Goal: Task Accomplishment & Management: Complete application form

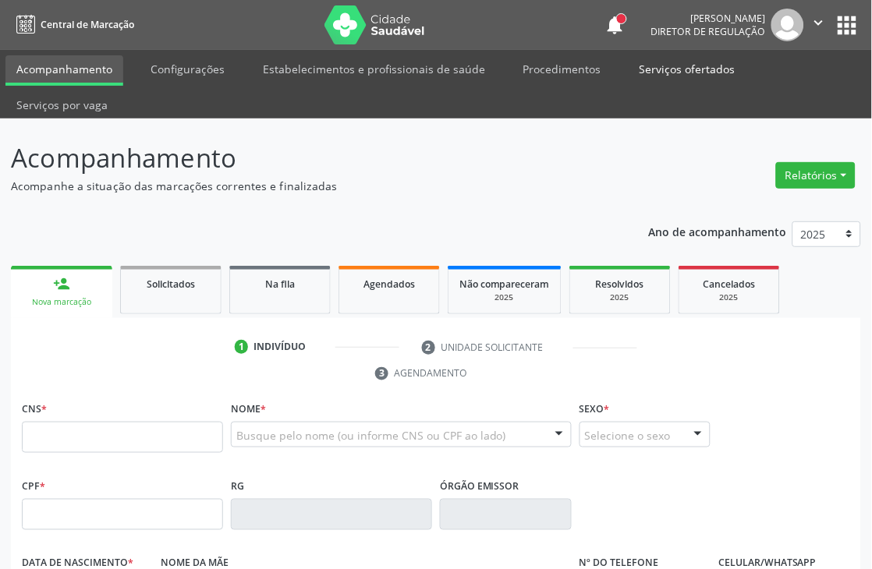
click at [640, 66] on link "Serviços ofertados" at bounding box center [688, 68] width 118 height 27
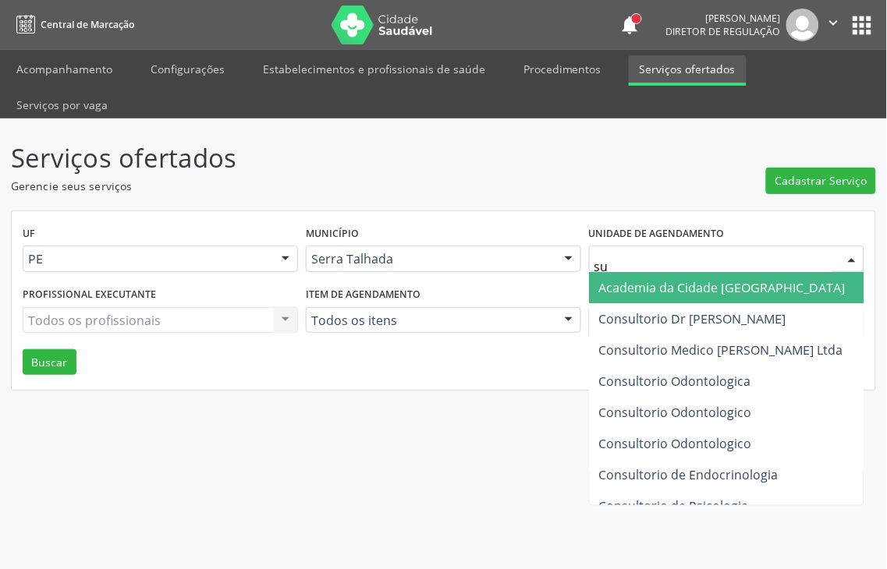
type input "sus"
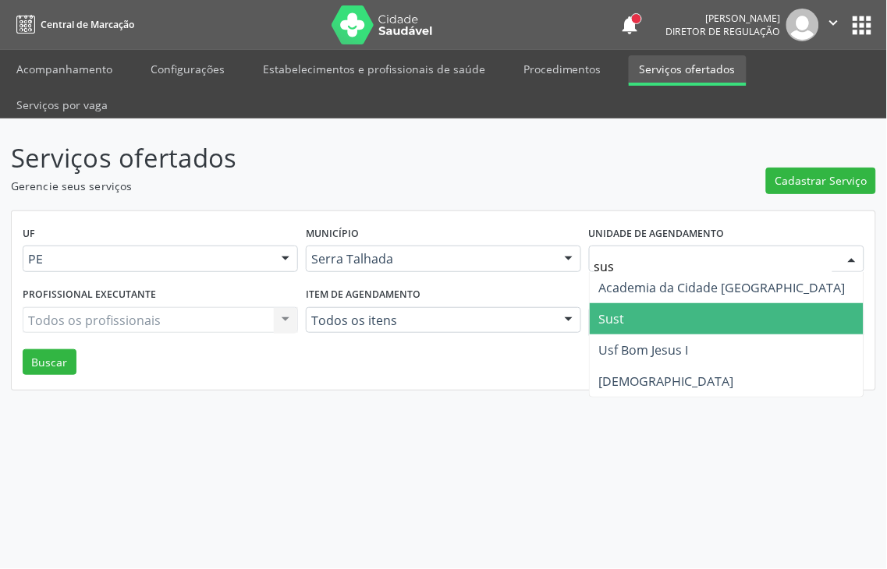
click at [637, 303] on span "Sust" at bounding box center [727, 318] width 274 height 31
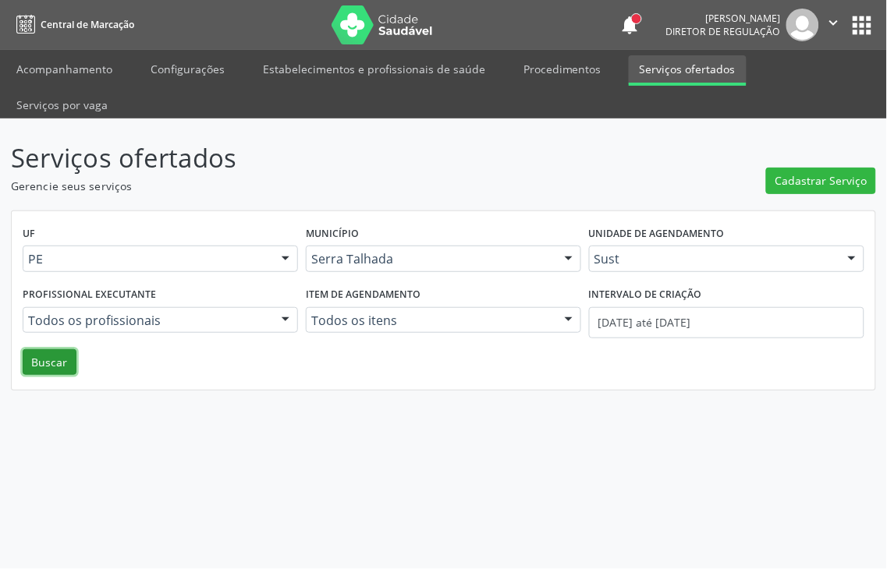
click at [49, 349] on button "Buscar" at bounding box center [50, 362] width 54 height 27
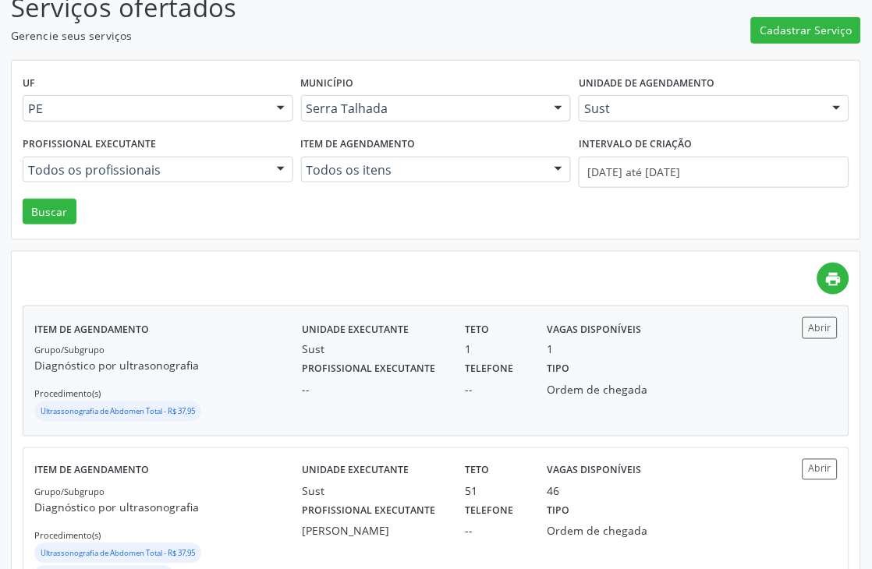
scroll to position [215, 0]
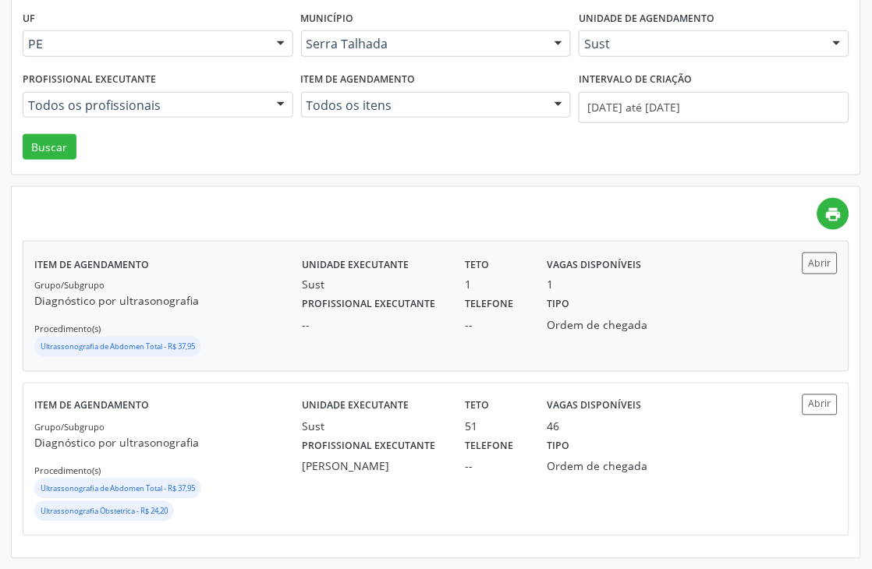
click at [644, 321] on div "Ordem de chegada" at bounding box center [598, 325] width 101 height 16
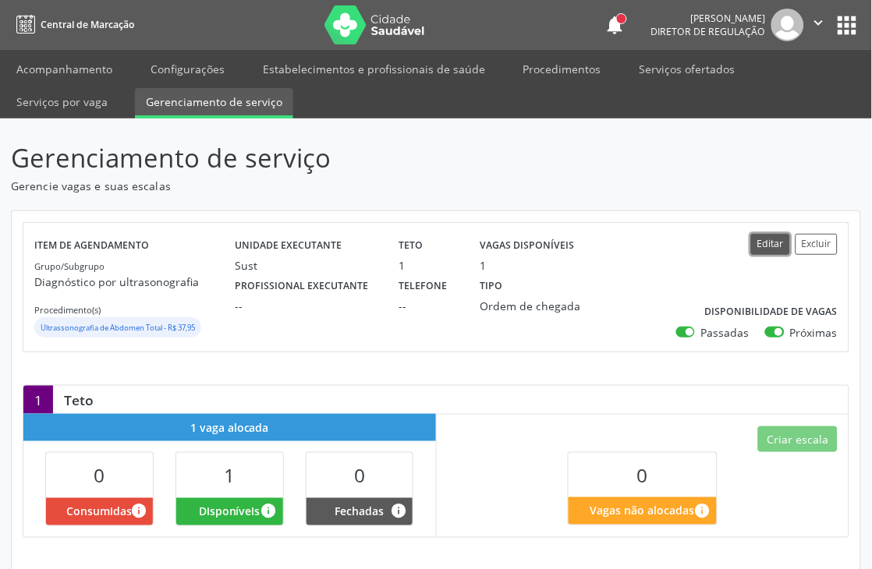
click at [758, 246] on button "Editar" at bounding box center [770, 244] width 39 height 21
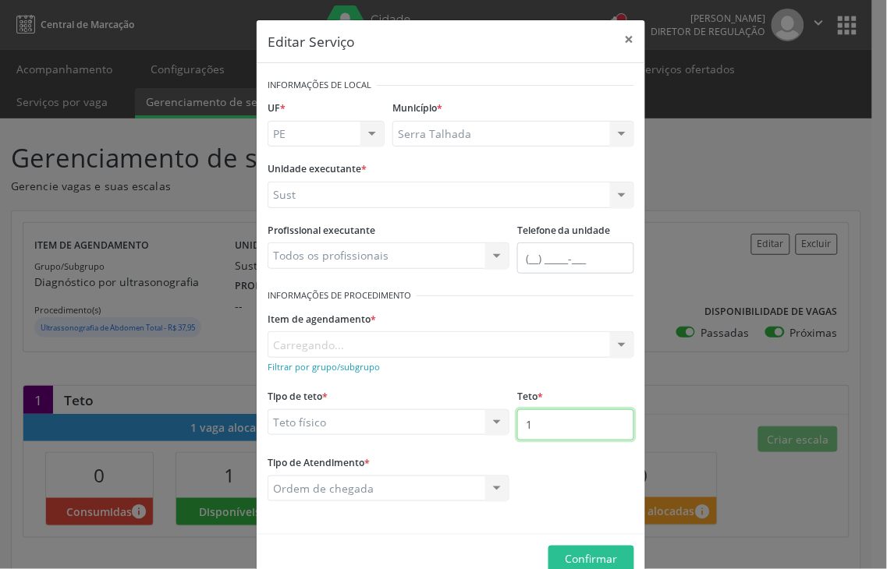
click at [529, 423] on input "1" at bounding box center [575, 425] width 117 height 31
type input "2"
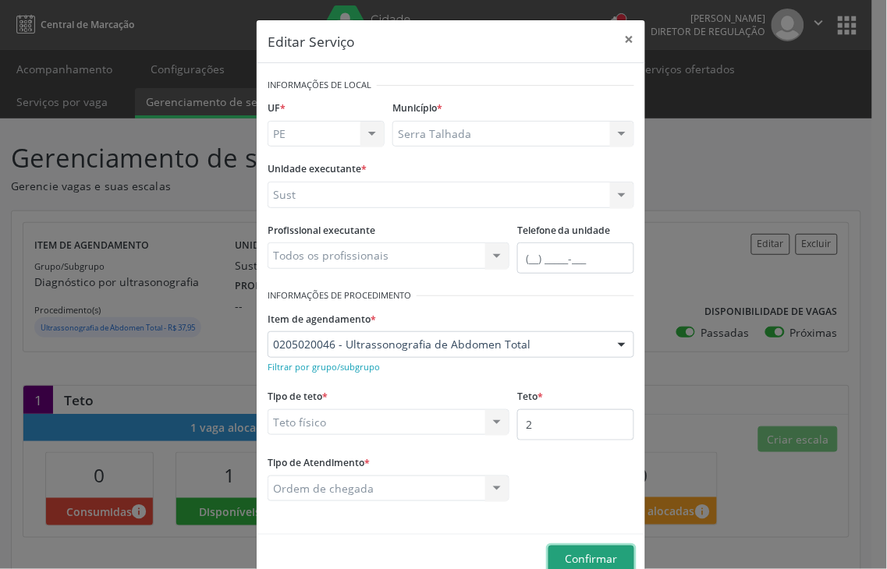
click at [566, 547] on button "Confirmar" at bounding box center [591, 559] width 86 height 27
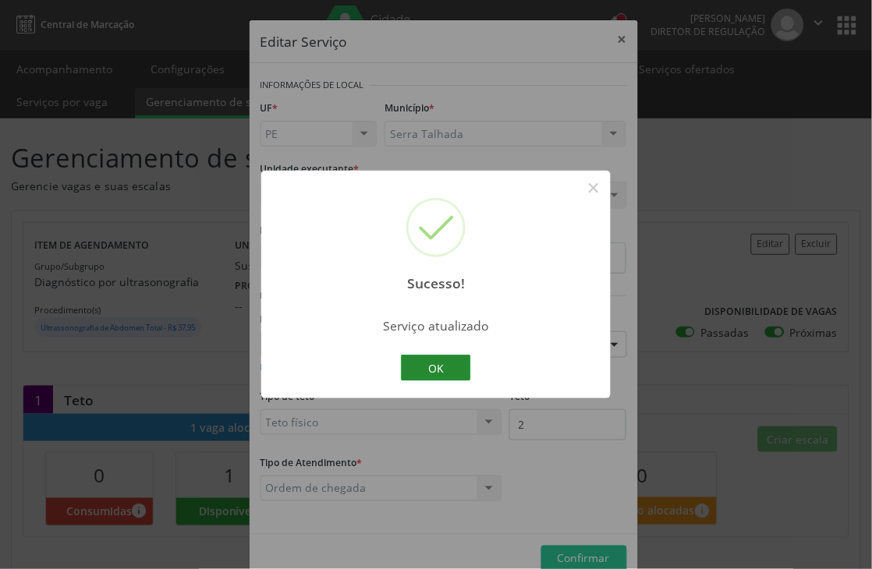
click at [441, 371] on button "OK" at bounding box center [436, 368] width 70 height 27
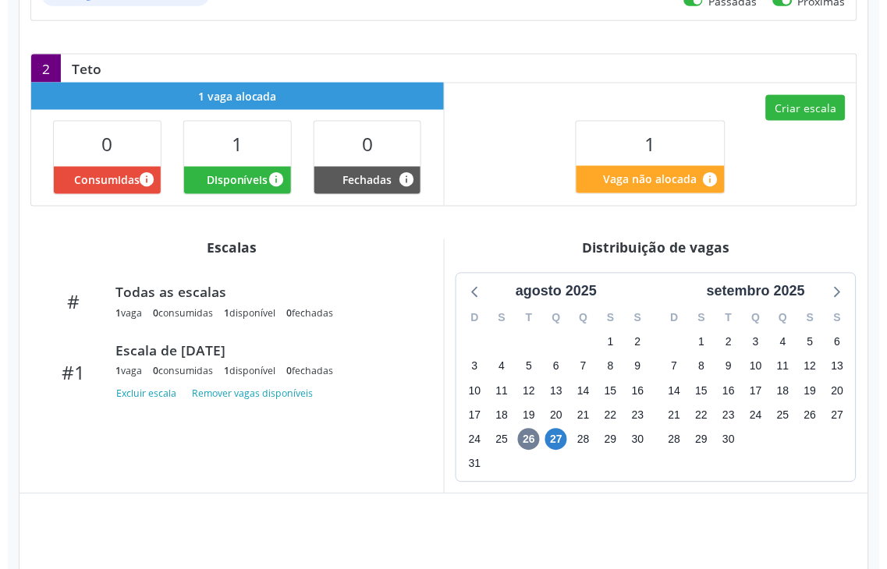
scroll to position [336, 0]
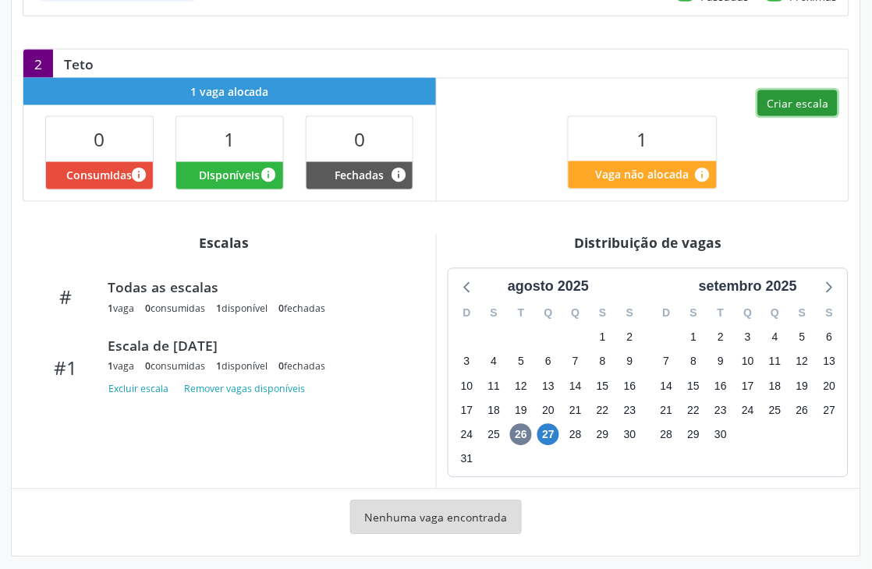
click at [793, 109] on button "Criar escala" at bounding box center [798, 103] width 80 height 27
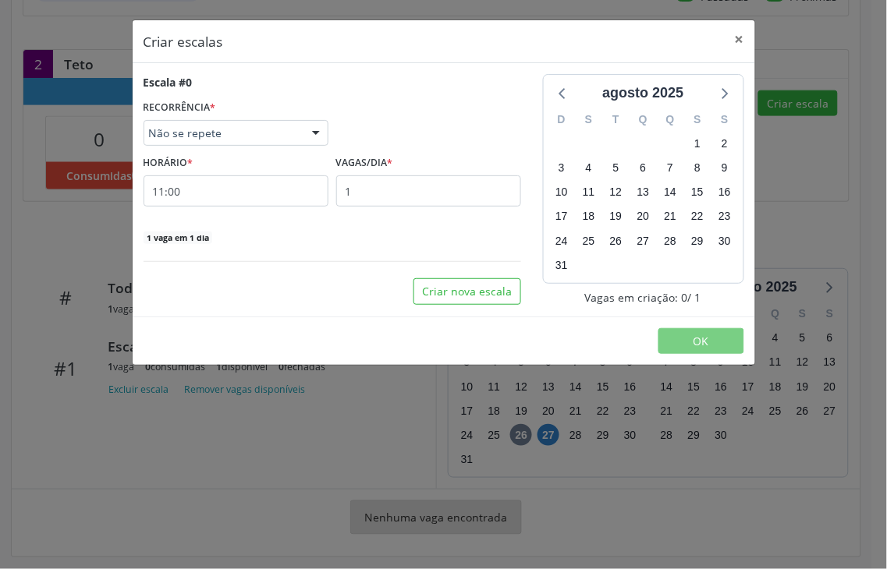
select select "7"
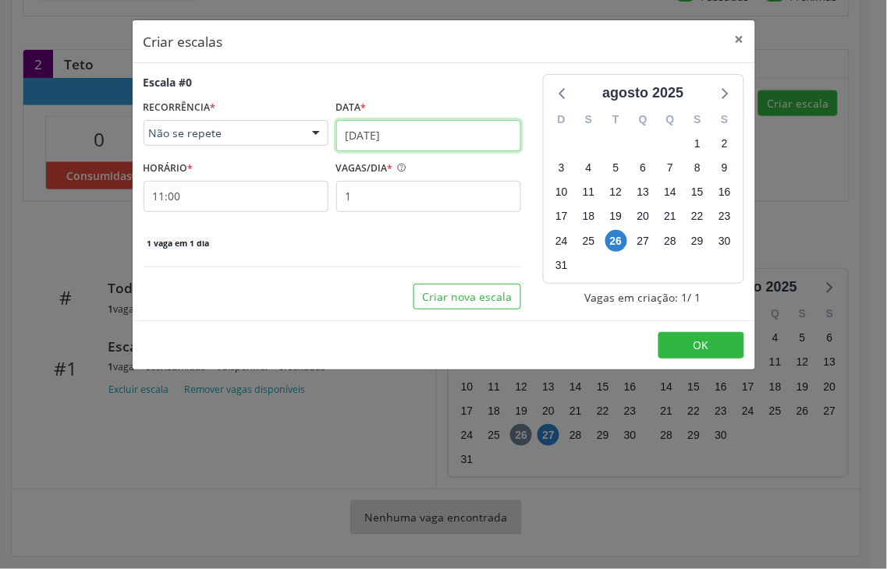
click at [367, 130] on input "26/08/2025" at bounding box center [428, 135] width 185 height 31
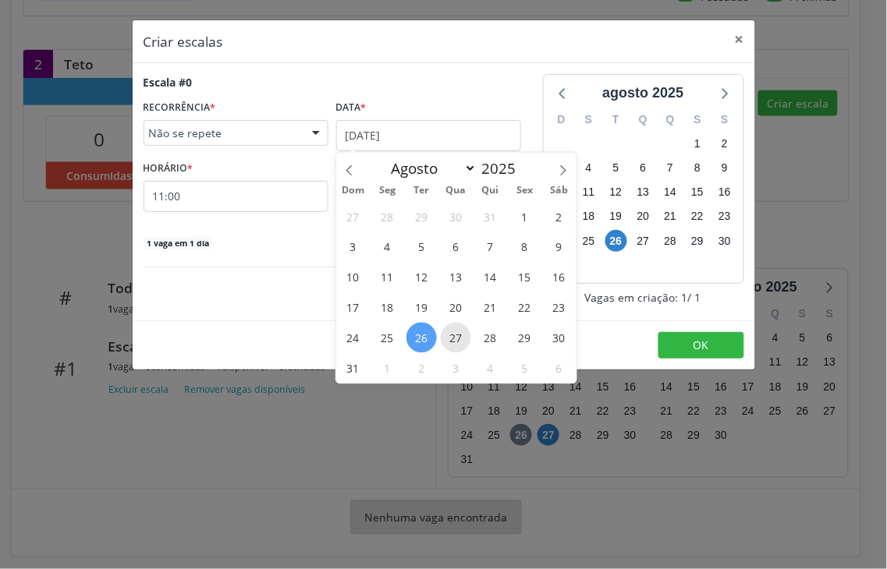
click at [460, 340] on span "27" at bounding box center [456, 338] width 30 height 30
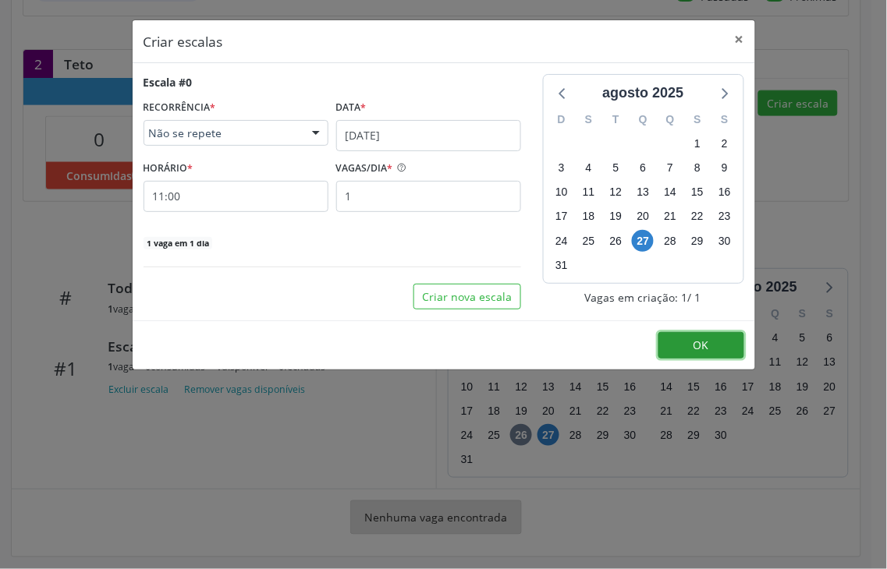
click at [658, 349] on button "OK" at bounding box center [701, 345] width 86 height 27
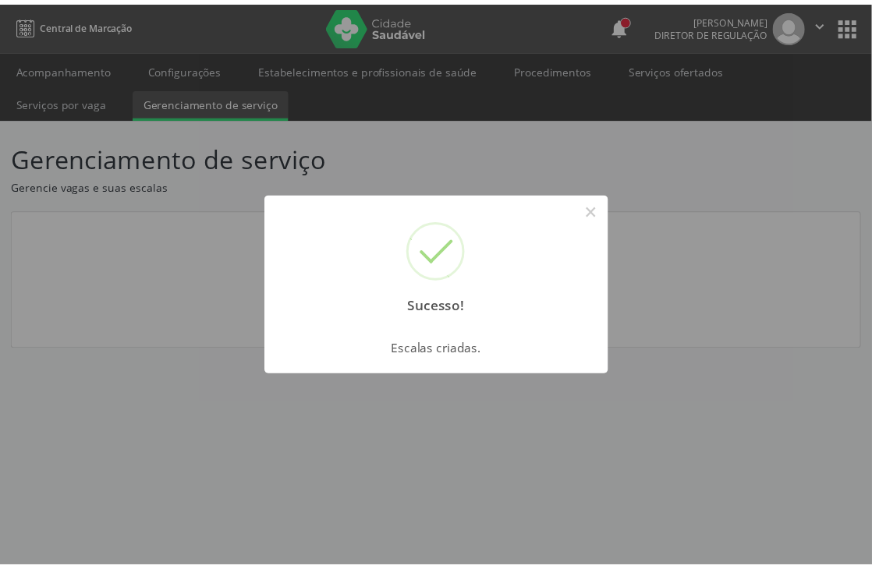
scroll to position [0, 0]
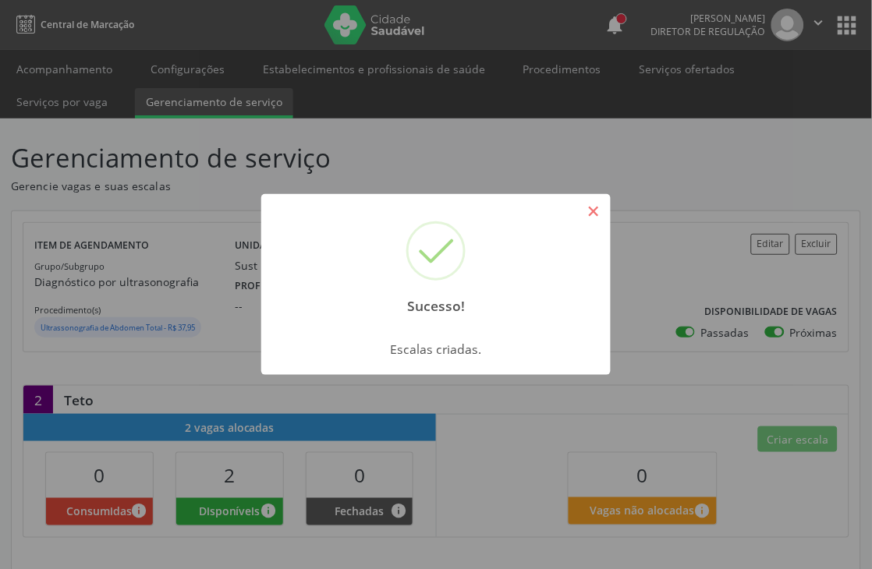
click at [581, 212] on button "×" at bounding box center [593, 211] width 27 height 27
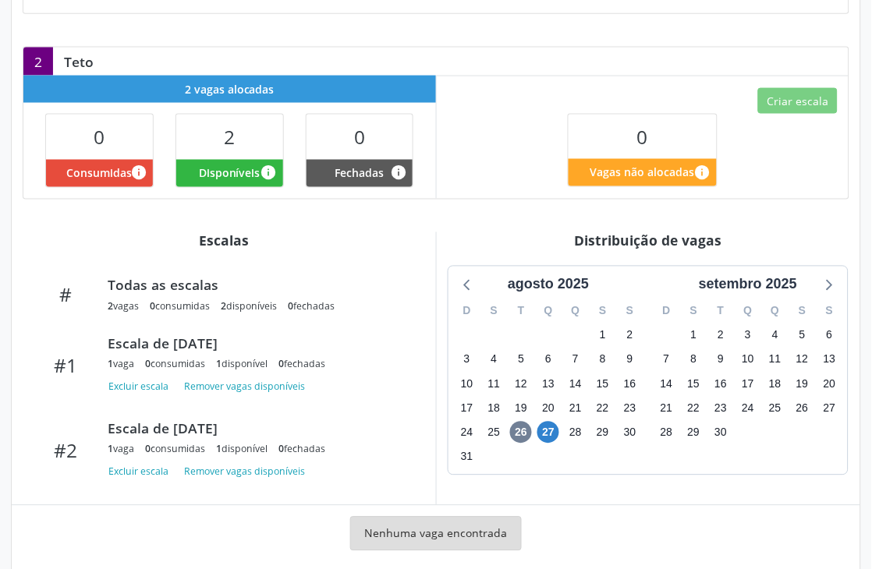
scroll to position [367, 0]
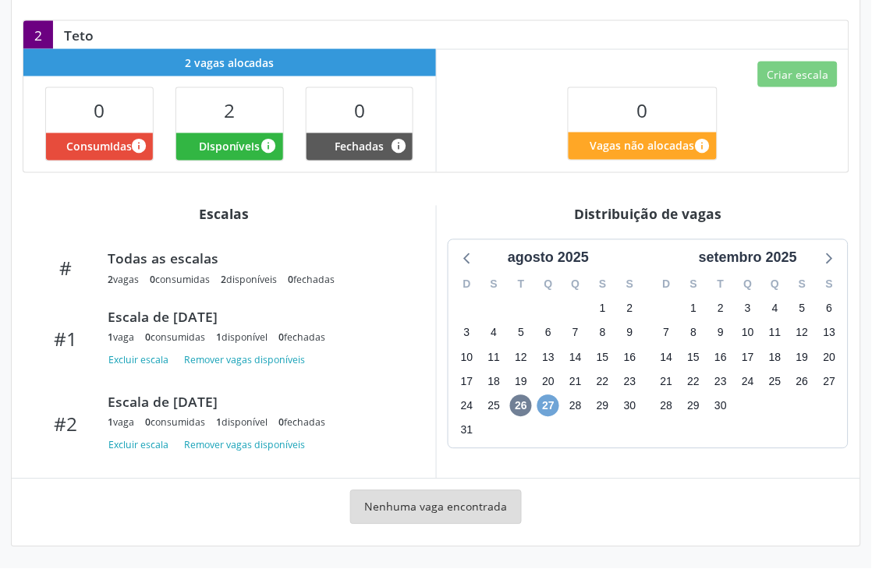
click at [552, 411] on span "27" at bounding box center [548, 406] width 22 height 22
click at [548, 408] on span "27" at bounding box center [548, 406] width 22 height 22
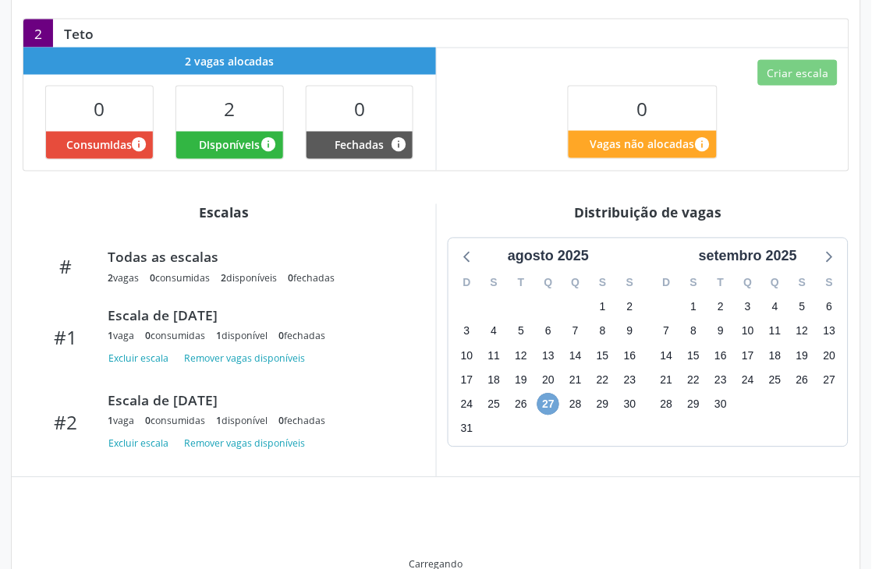
click at [548, 408] on span "27" at bounding box center [548, 405] width 22 height 22
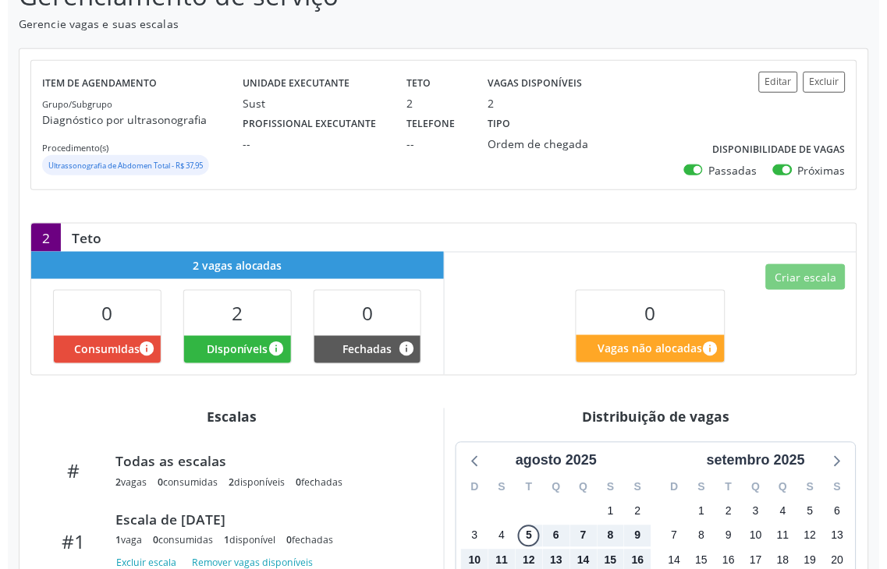
scroll to position [126, 0]
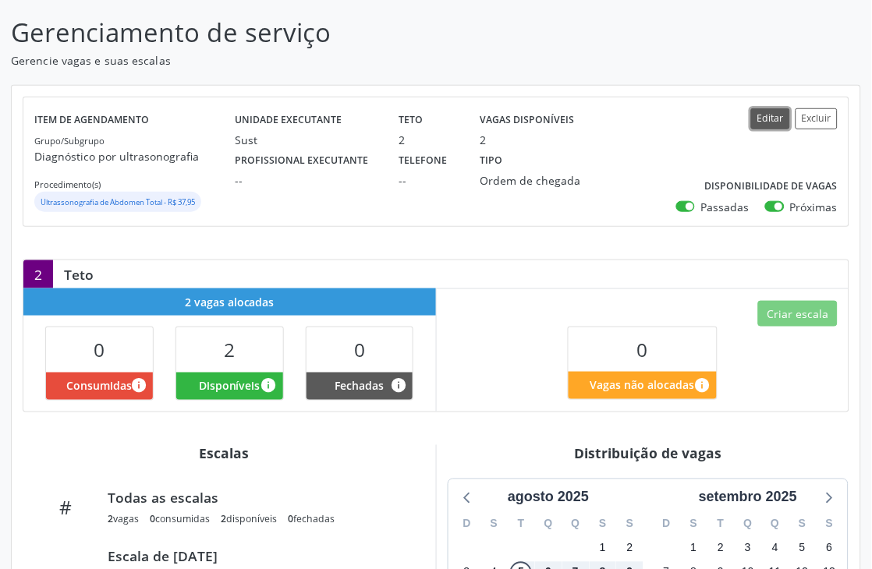
click at [778, 114] on button "Editar" at bounding box center [770, 118] width 39 height 21
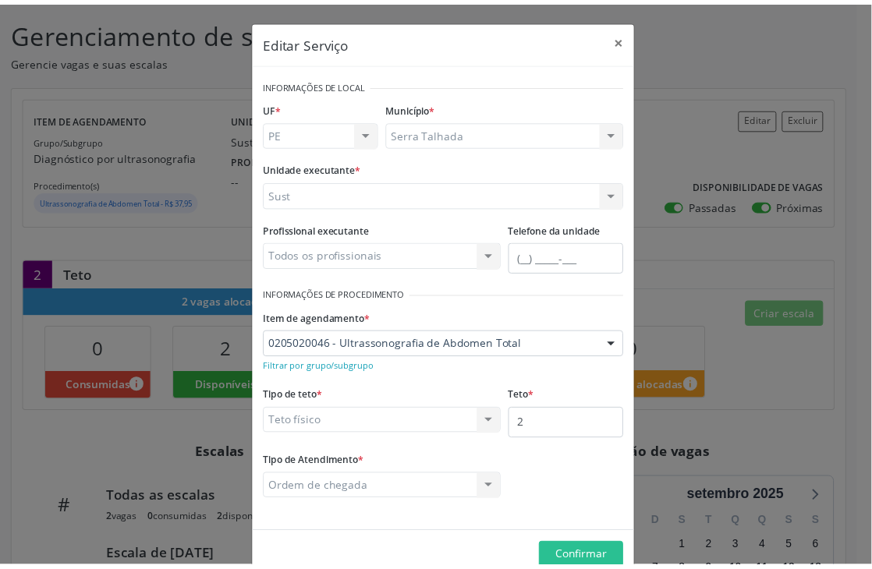
scroll to position [0, 0]
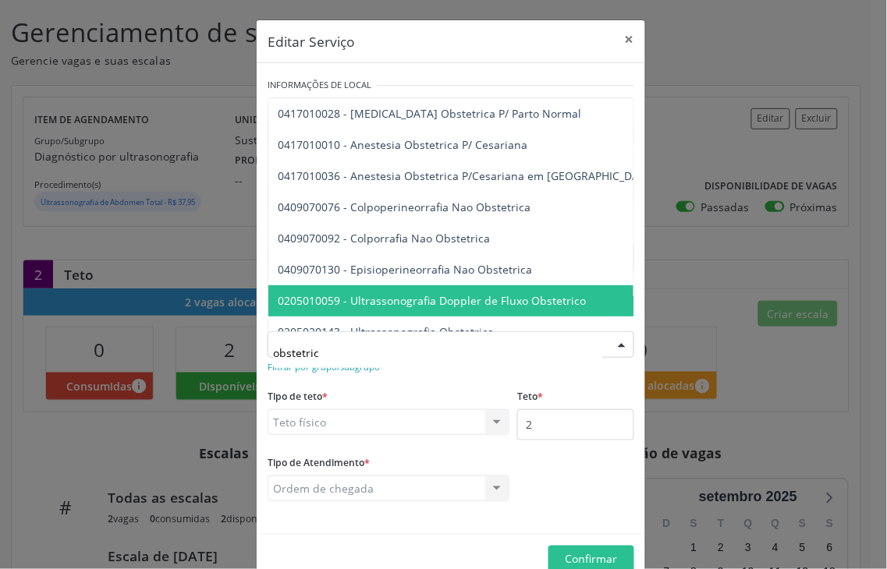
type input "obstetrica"
click at [406, 304] on span "0205020143 - Ultrassonografia Obstetrica" at bounding box center [386, 300] width 216 height 15
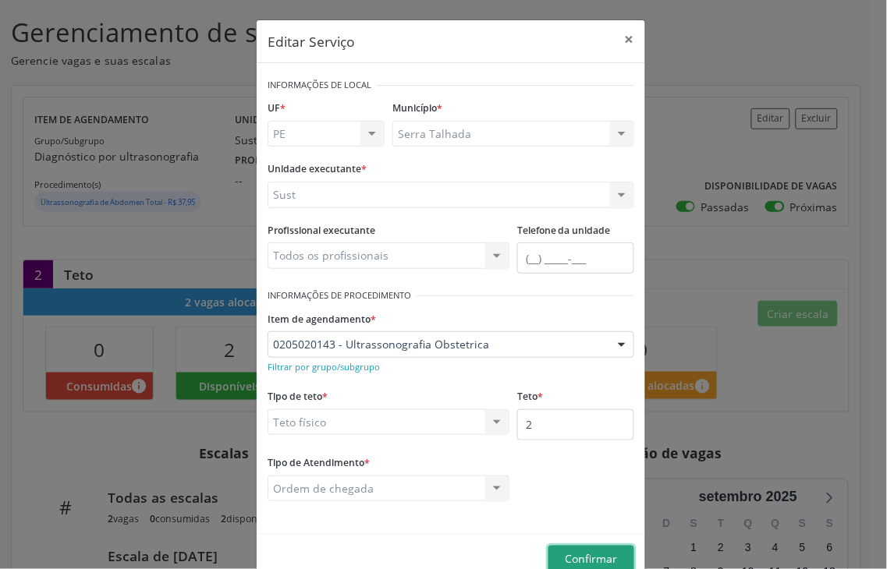
click at [574, 555] on span "Confirmar" at bounding box center [592, 558] width 52 height 15
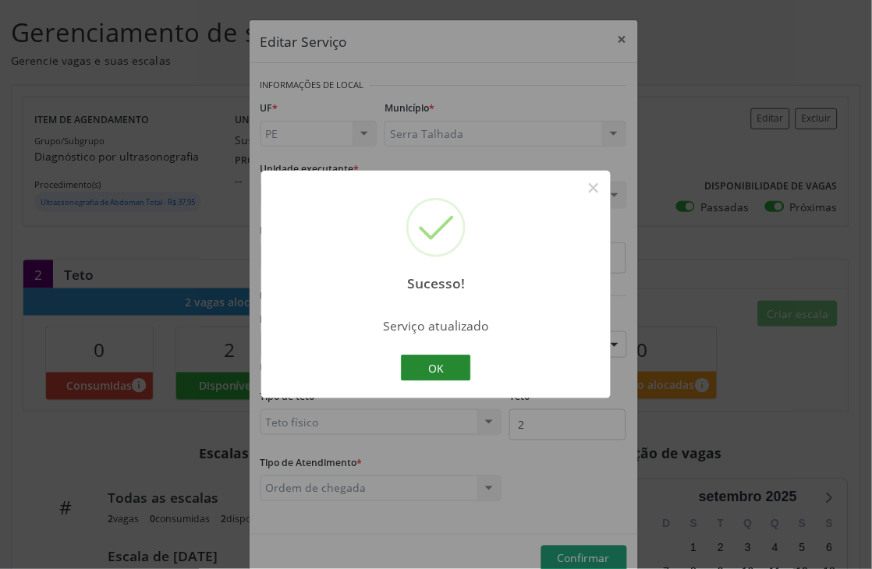
click at [448, 368] on button "OK" at bounding box center [436, 368] width 70 height 27
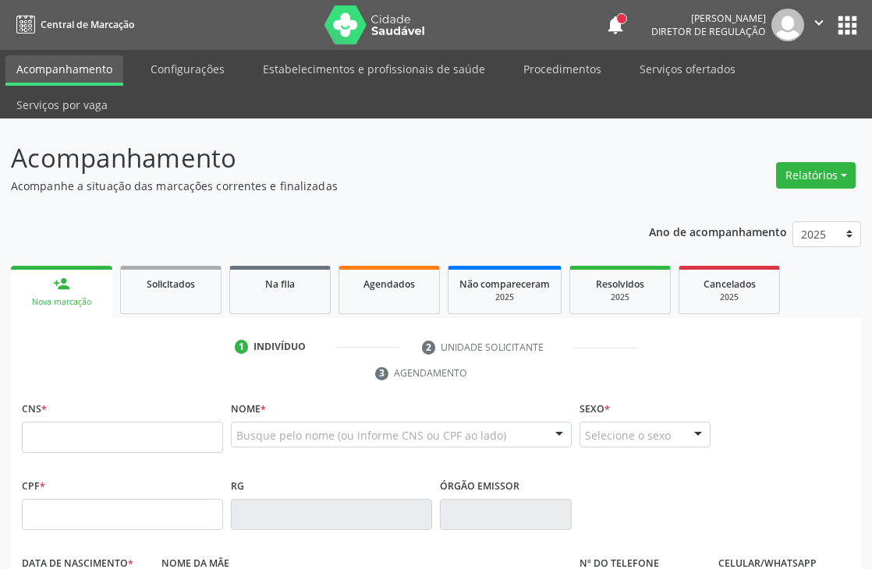
scroll to position [314, 0]
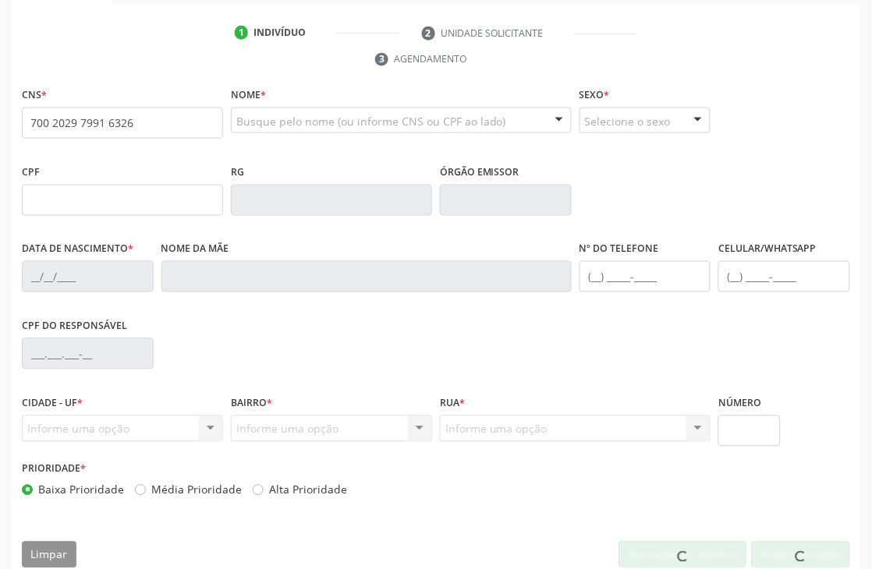
type input "700 2029 7991 6326"
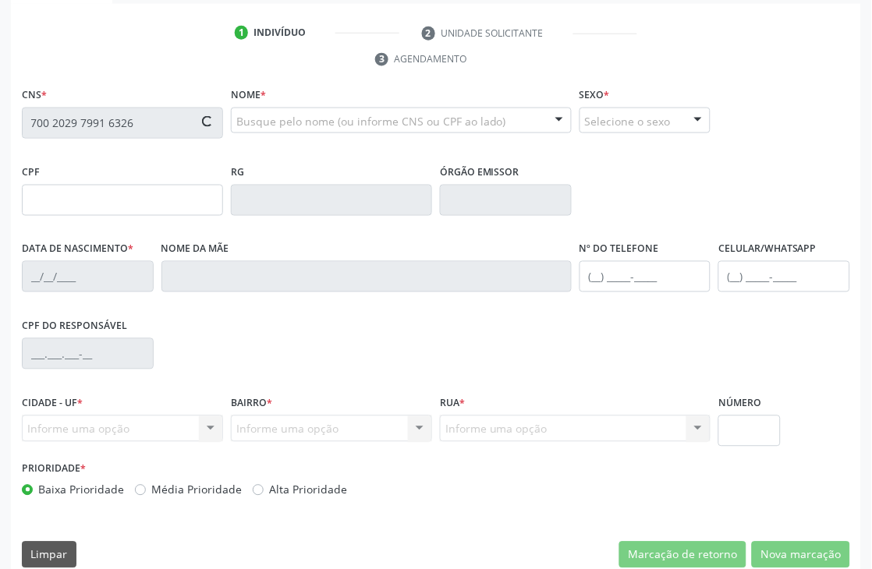
type input "[DATE]"
type input "[PERSON_NAME]"
type input "[PHONE_NUMBER]"
type input "324"
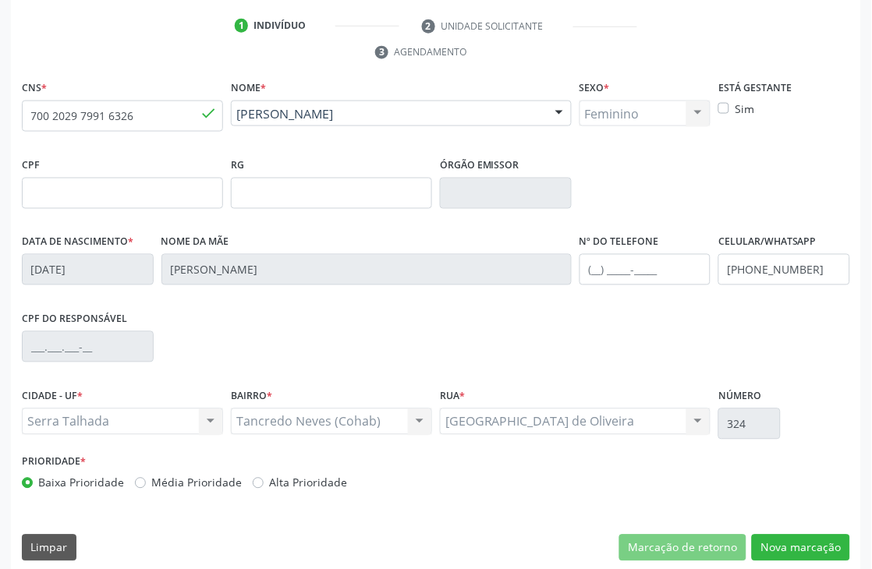
scroll to position [334, 0]
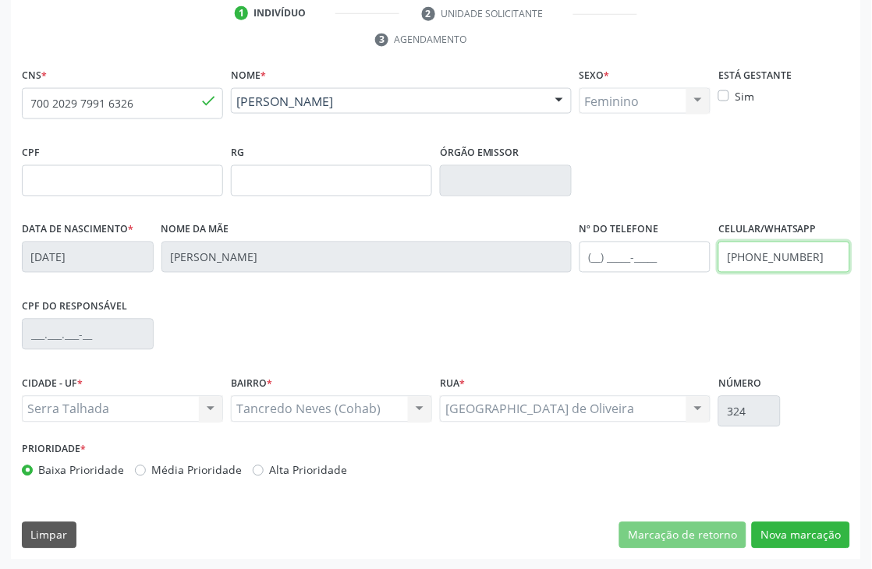
click at [754, 256] on input "[PHONE_NUMBER]" at bounding box center [784, 257] width 132 height 31
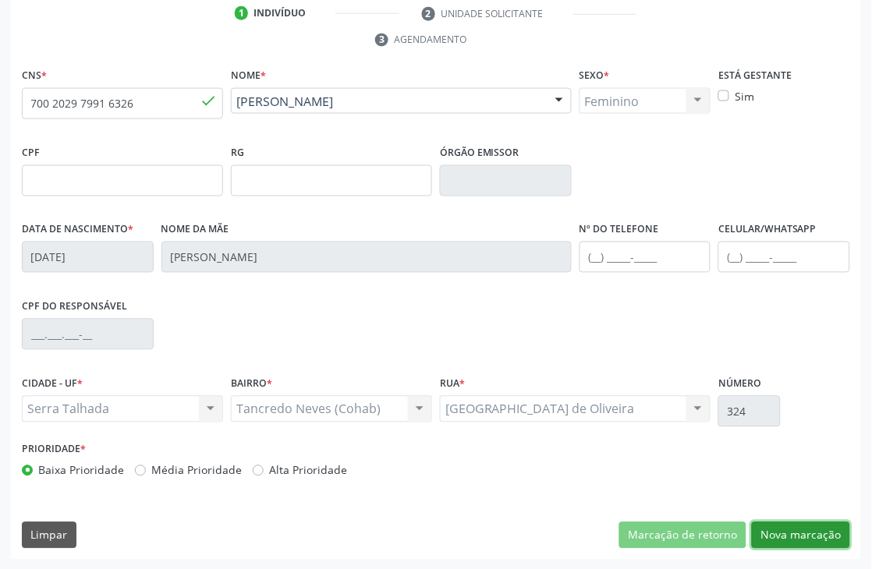
click at [807, 536] on button "Nova marcação" at bounding box center [801, 536] width 98 height 27
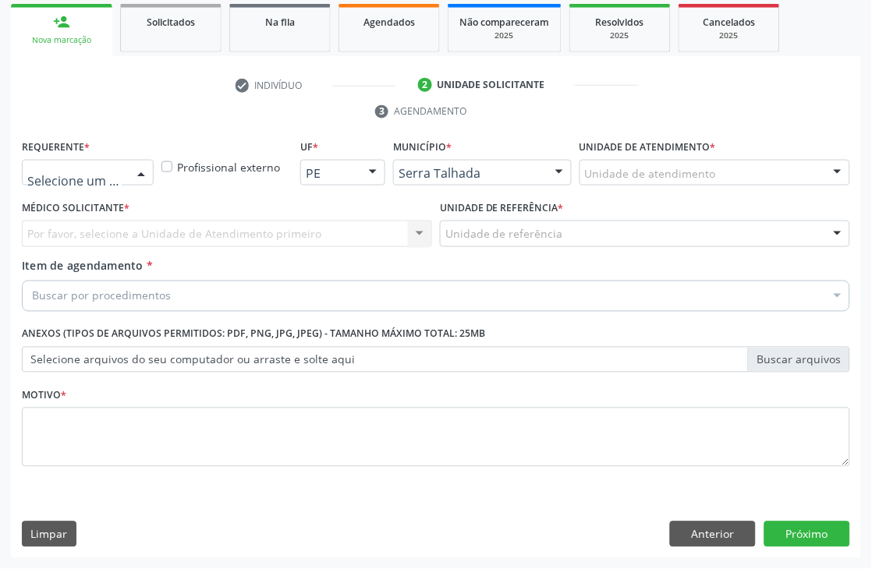
click at [55, 183] on div at bounding box center [88, 173] width 132 height 27
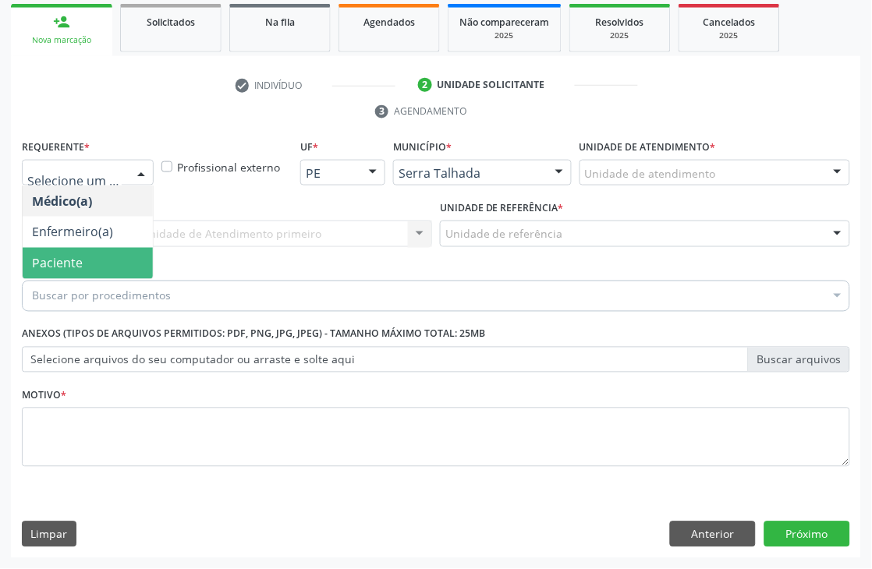
click at [63, 274] on span "Paciente" at bounding box center [88, 263] width 130 height 31
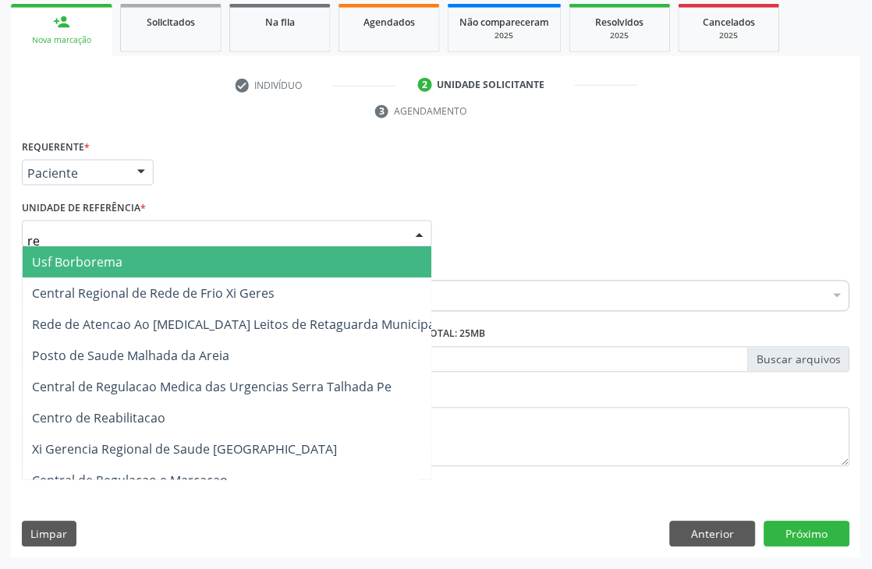
type input "rea"
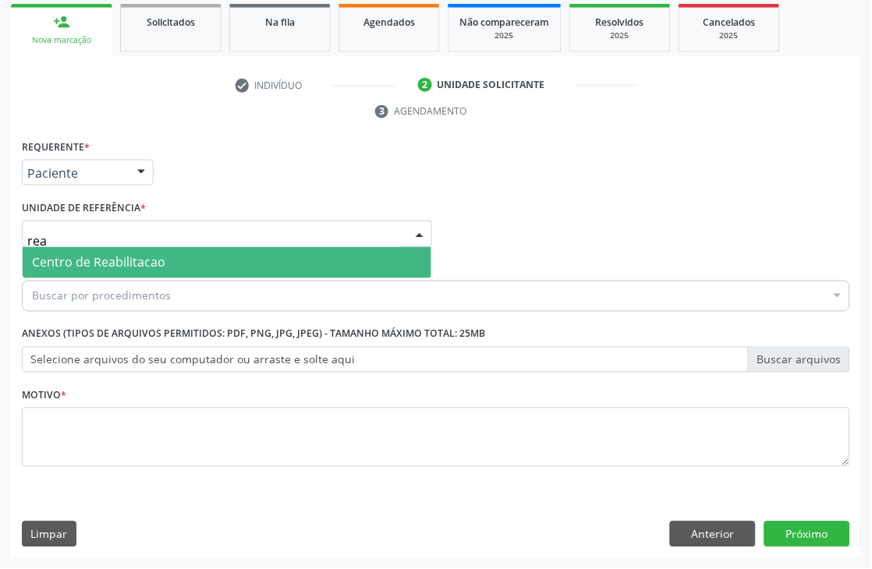
click at [94, 263] on span "Centro de Reabilitacao" at bounding box center [98, 262] width 133 height 17
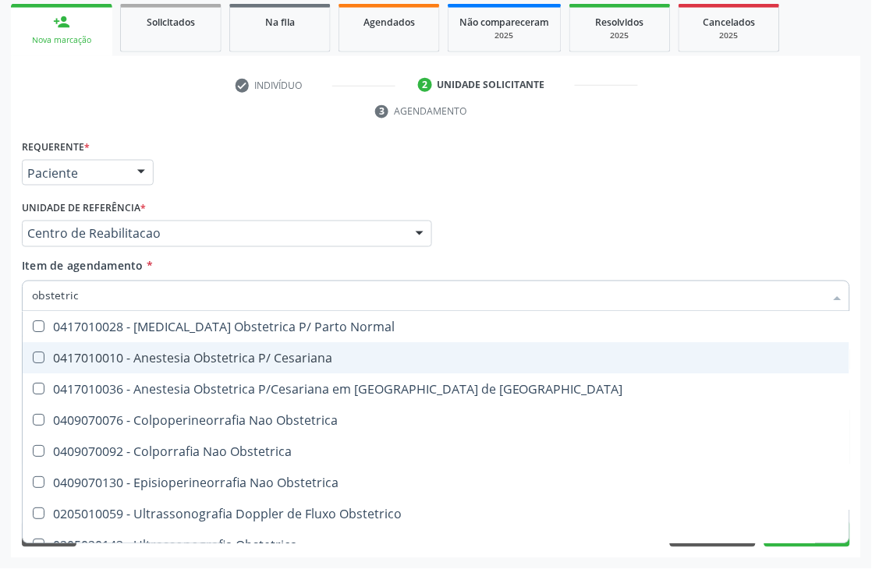
type input "obstetrica"
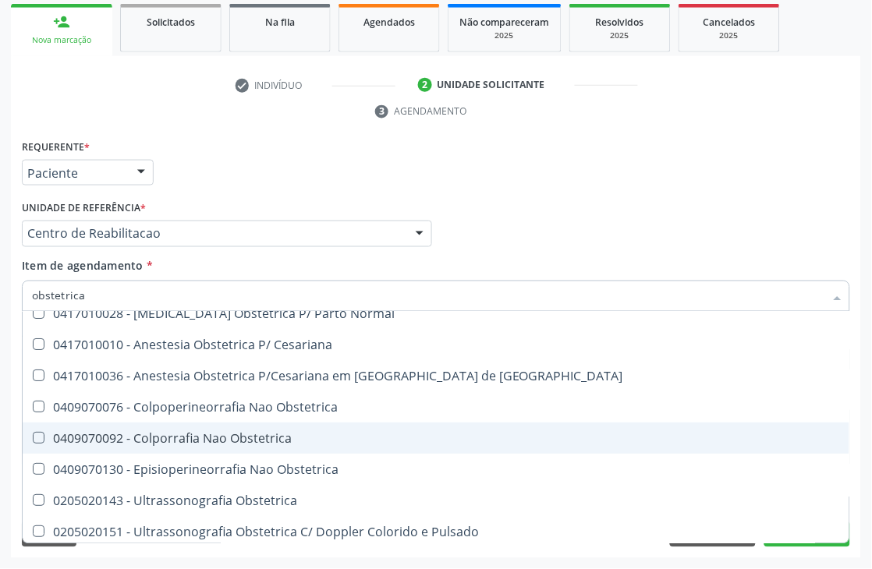
scroll to position [18, 0]
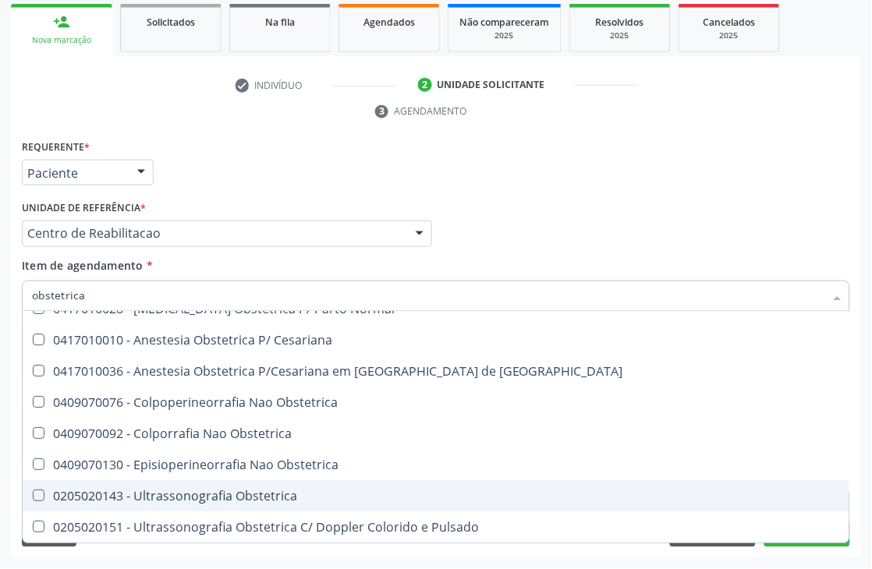
click at [251, 495] on div "0205020143 - Ultrassonografia Obstetrica" at bounding box center [436, 497] width 808 height 12
checkbox Obstetrica "true"
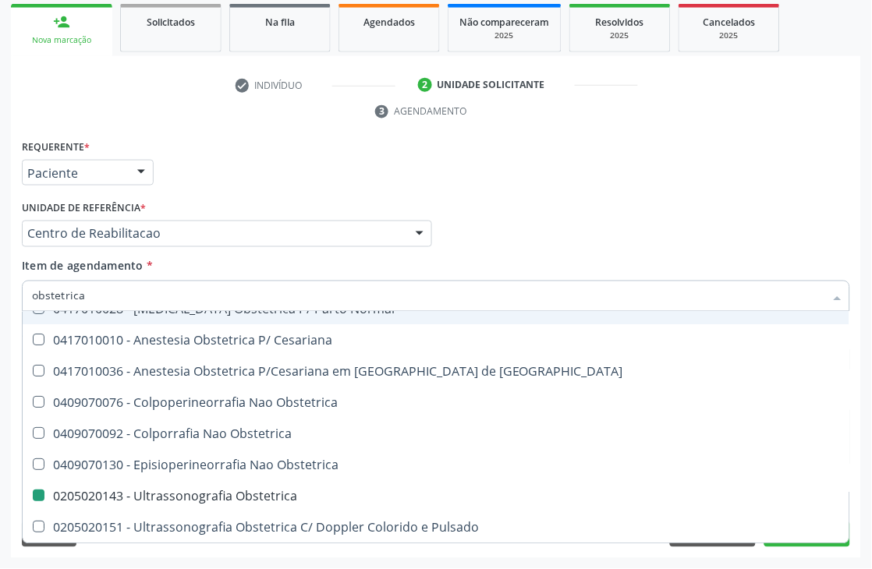
click at [294, 185] on div "Requerente * Paciente Médico(a) Enfermeiro(a) Paciente Nenhum resultado encontr…" at bounding box center [436, 166] width 836 height 61
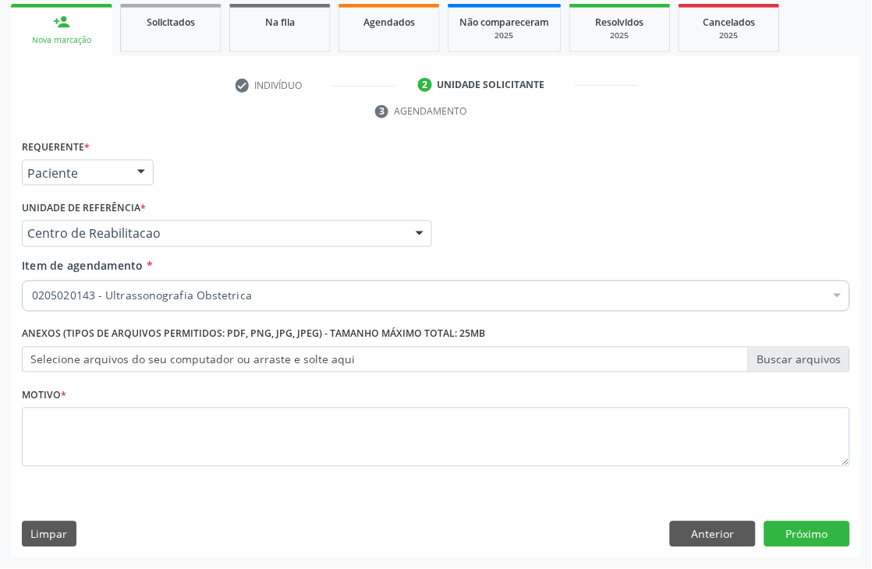
scroll to position [0, 0]
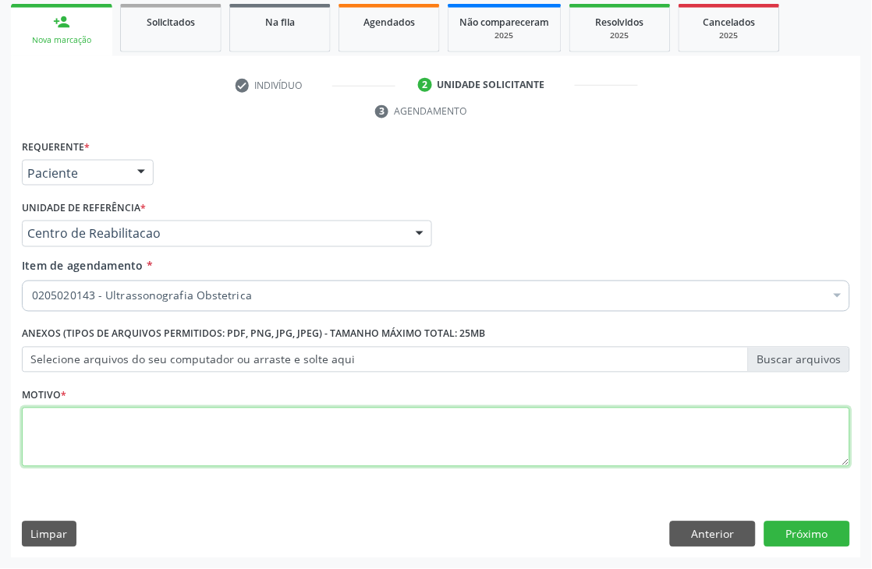
click at [78, 415] on textarea at bounding box center [436, 437] width 828 height 59
type textarea "sd"
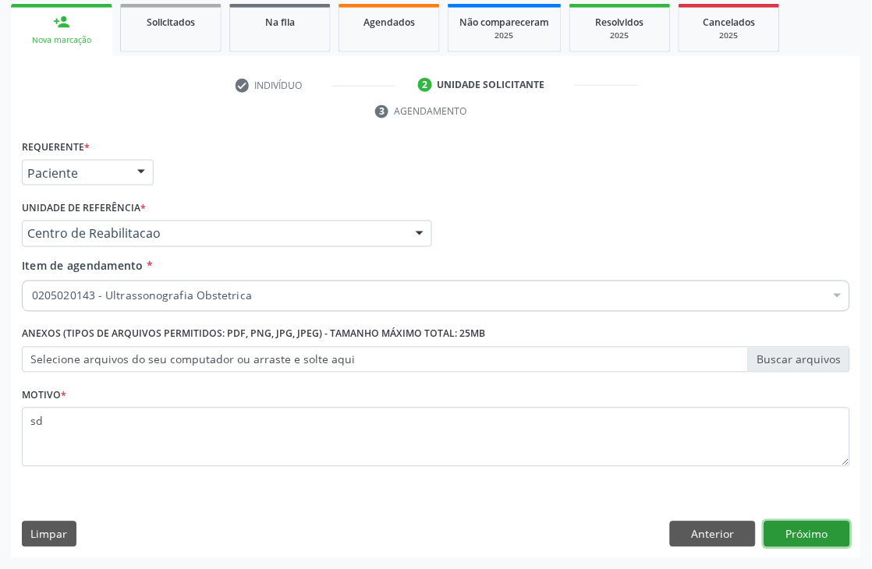
click at [793, 535] on button "Próximo" at bounding box center [807, 535] width 86 height 27
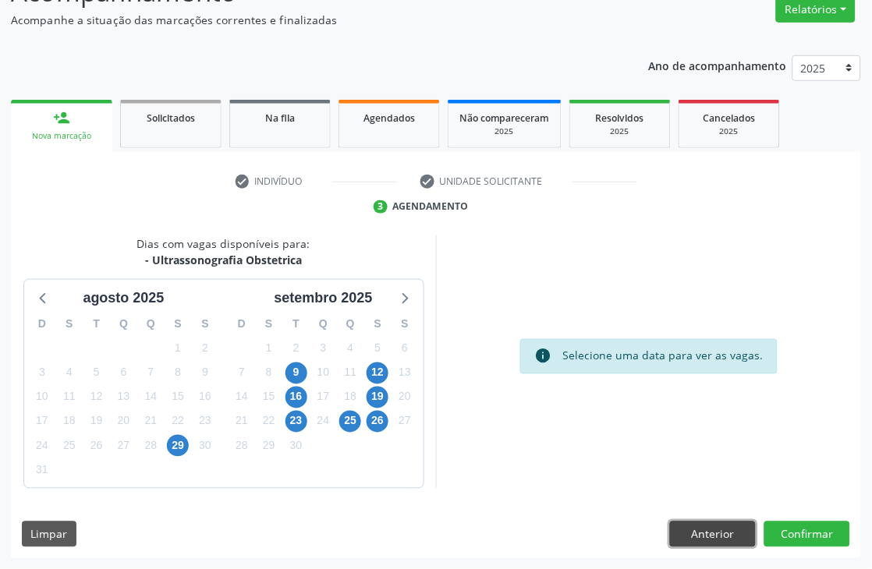
click at [690, 539] on button "Anterior" at bounding box center [713, 535] width 86 height 27
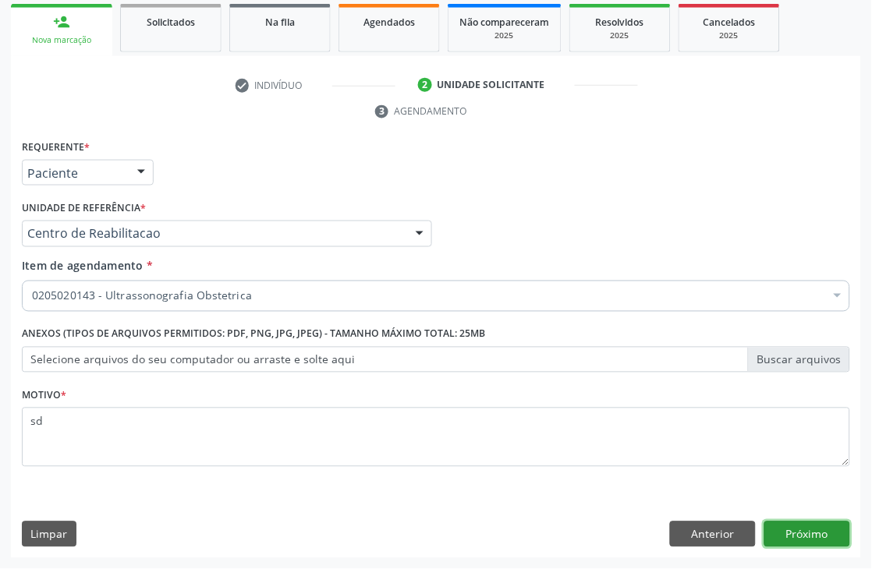
click at [821, 542] on button "Próximo" at bounding box center [807, 535] width 86 height 27
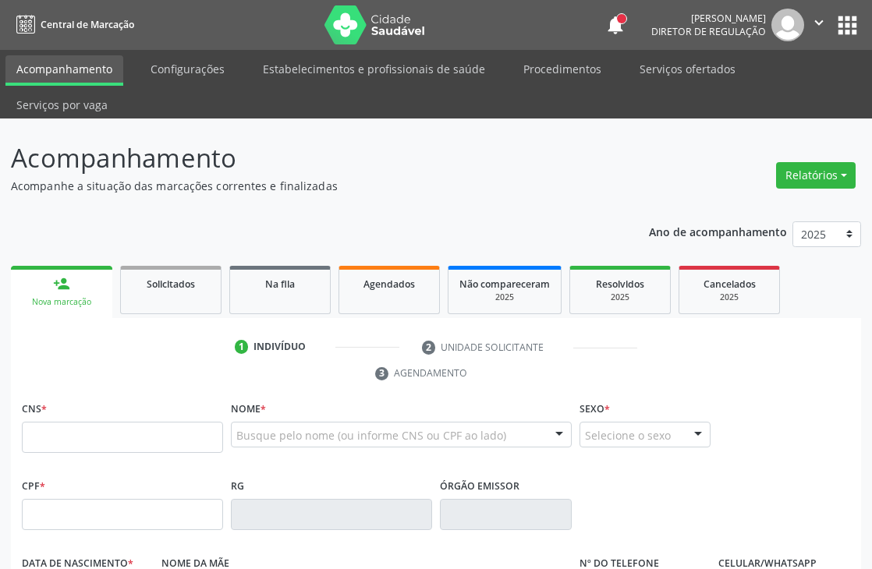
scroll to position [165, 0]
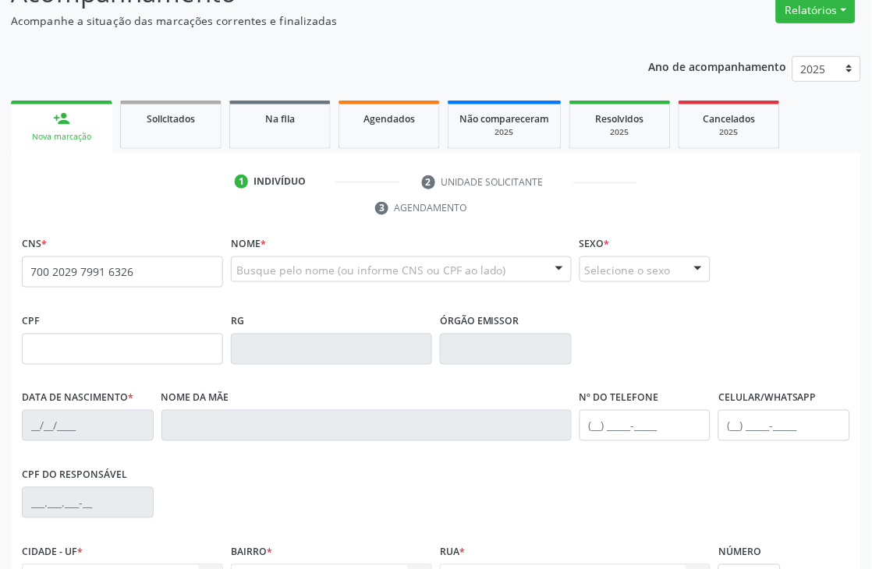
type input "700 2029 7991 6326"
type input "[DATE]"
type input "[PERSON_NAME]"
type input "[PHONE_NUMBER]"
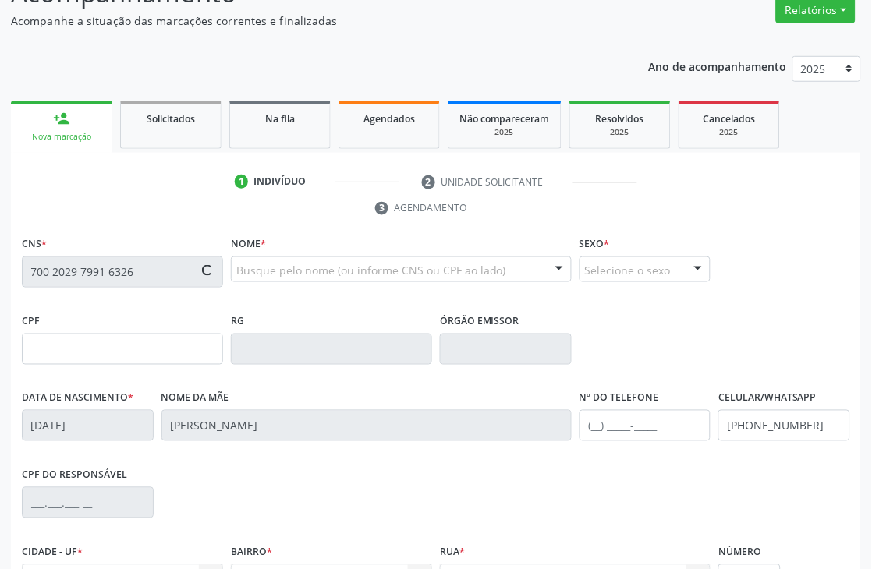
type input "324"
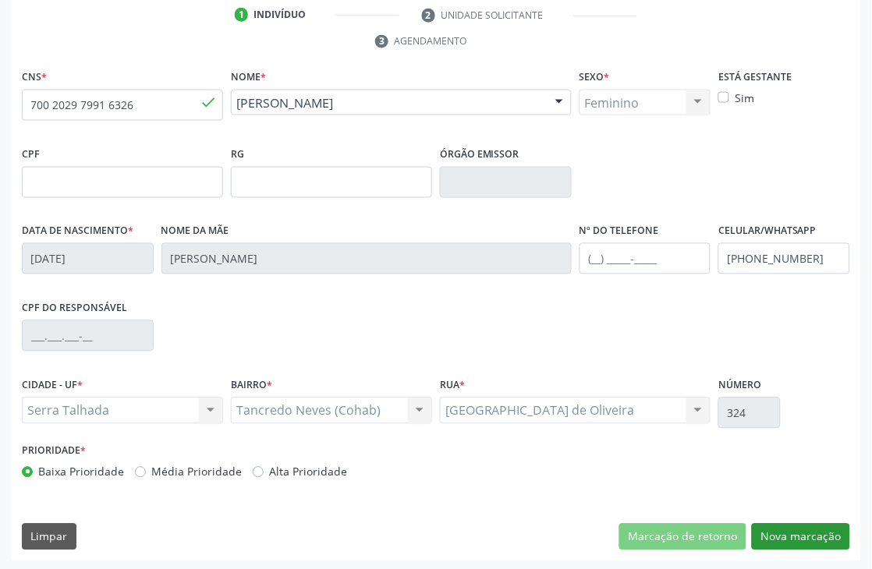
scroll to position [334, 0]
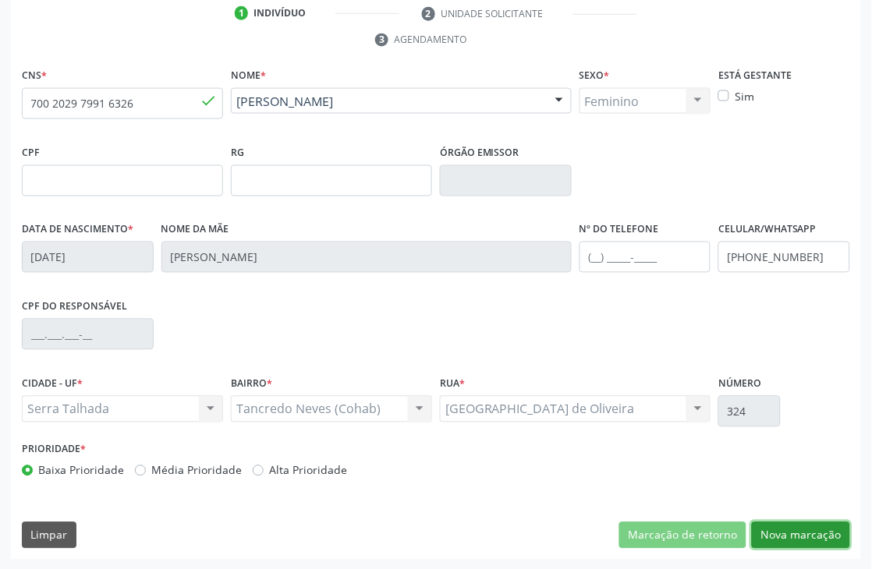
click at [819, 539] on button "Nova marcação" at bounding box center [801, 536] width 98 height 27
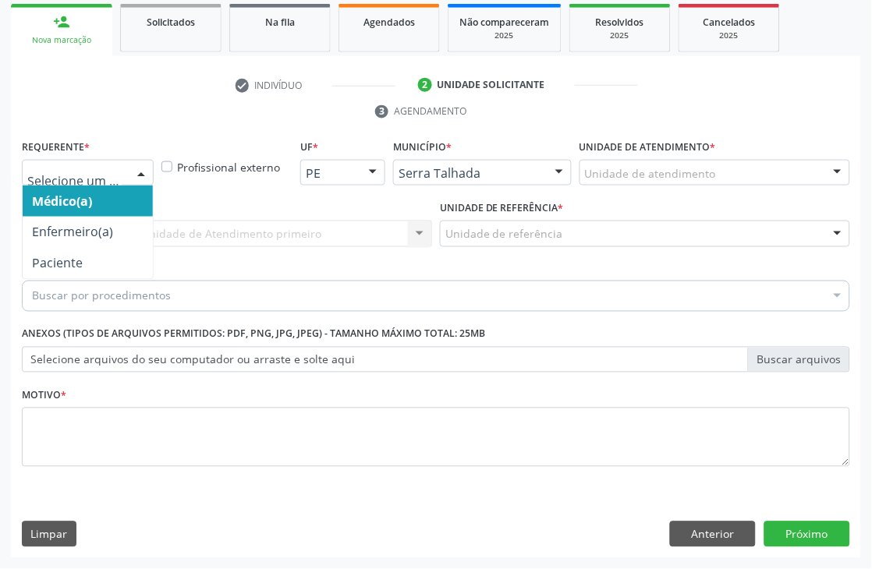
click at [48, 160] on div at bounding box center [88, 173] width 132 height 27
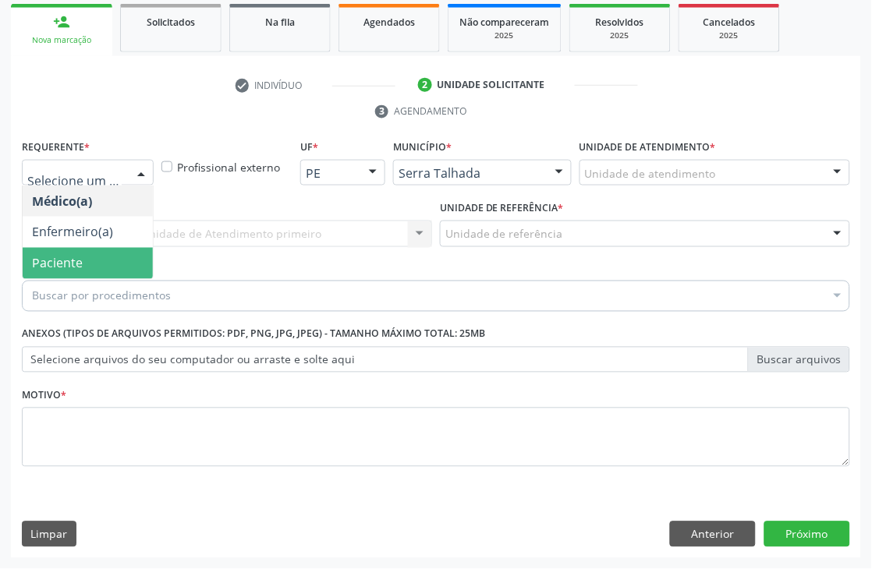
click at [45, 253] on span "Paciente" at bounding box center [88, 263] width 130 height 31
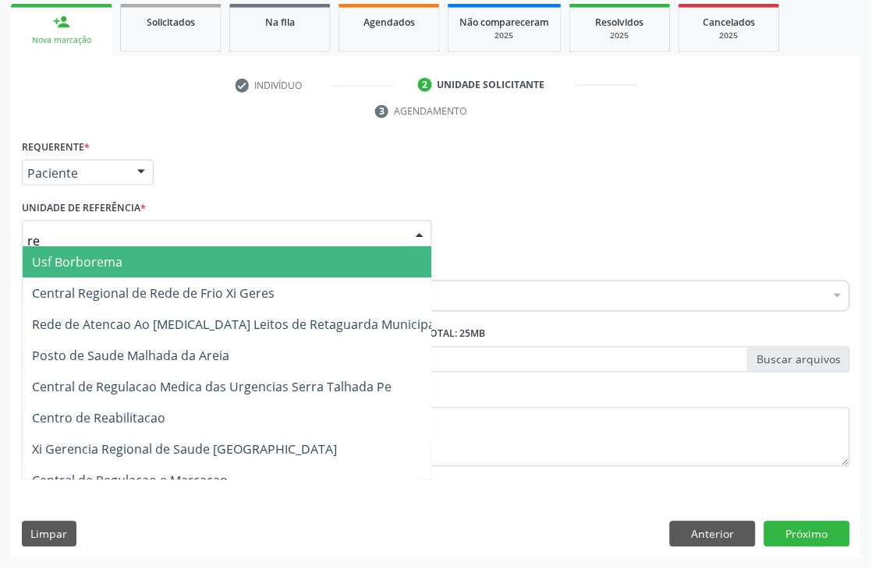
type input "rea"
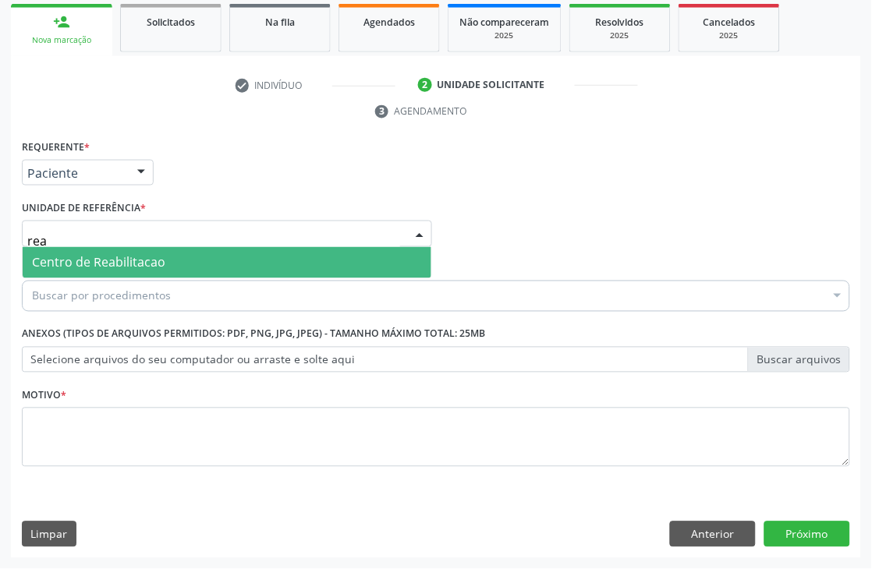
click at [66, 254] on span "Centro de Reabilitacao" at bounding box center [98, 262] width 133 height 17
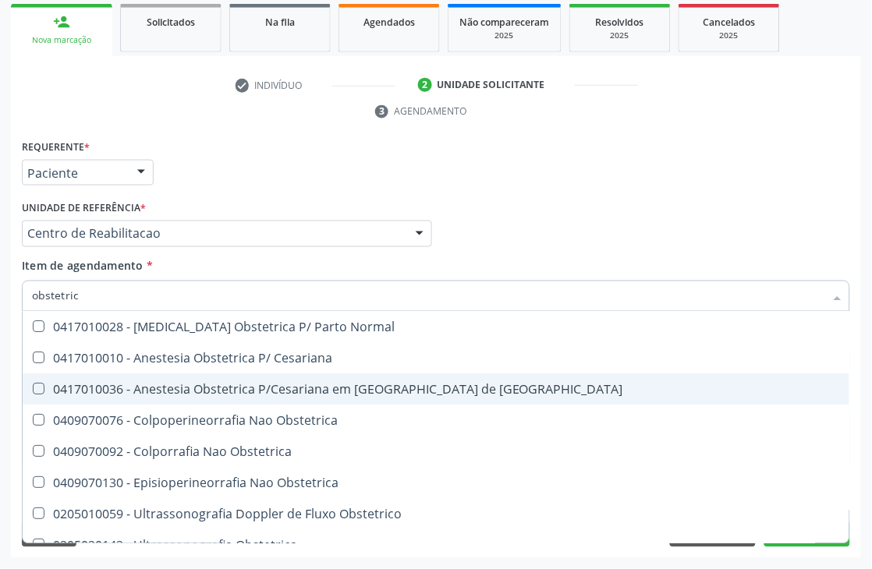
type input "obstetrica"
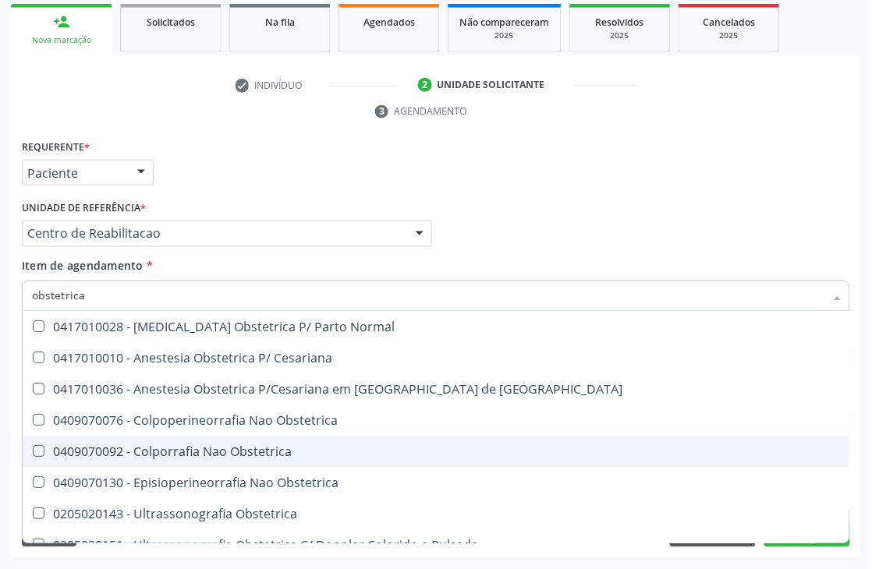
scroll to position [18, 0]
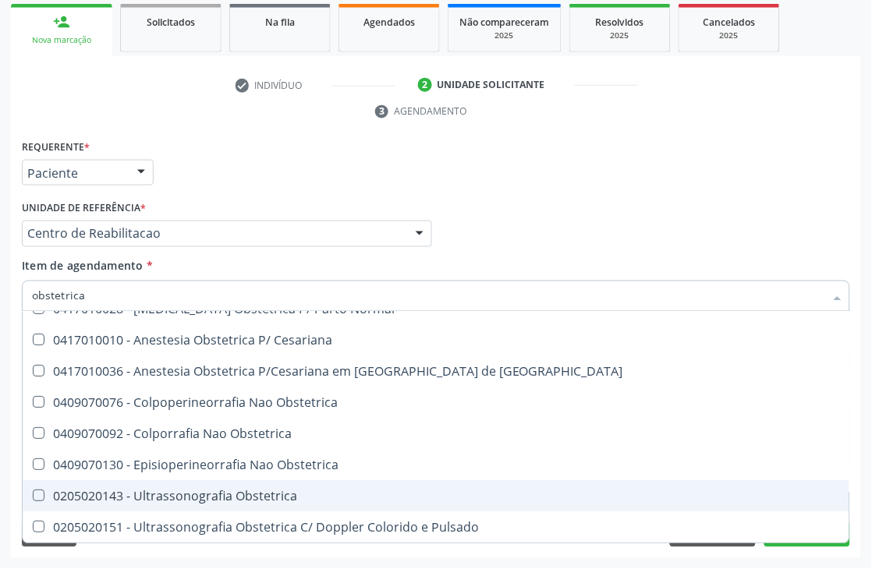
click at [271, 491] on div "0205020143 - Ultrassonografia Obstetrica" at bounding box center [436, 497] width 808 height 12
checkbox Obstetrica "true"
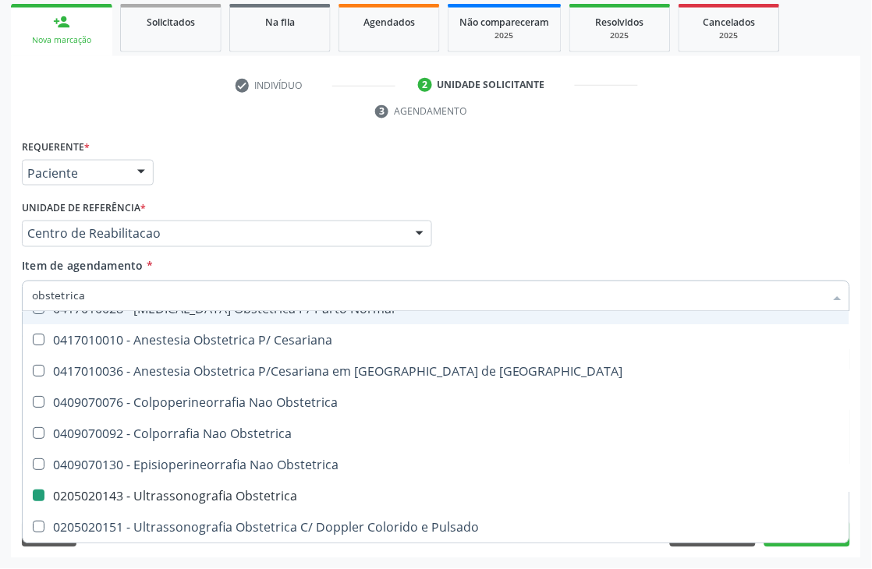
click at [325, 176] on div "Requerente * Paciente Médico(a) Enfermeiro(a) Paciente Nenhum resultado encontr…" at bounding box center [436, 166] width 836 height 61
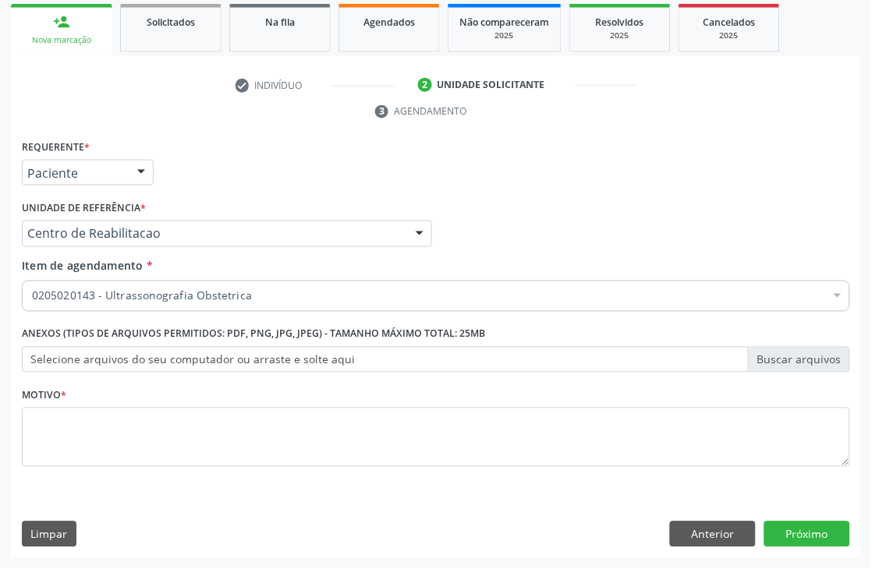
scroll to position [0, 0]
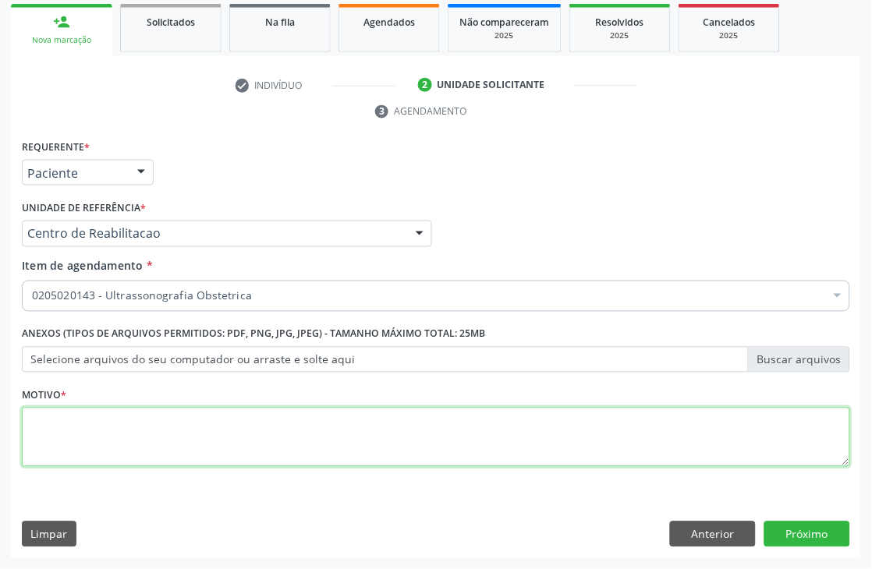
click at [59, 455] on textarea at bounding box center [436, 437] width 828 height 59
type textarea "a"
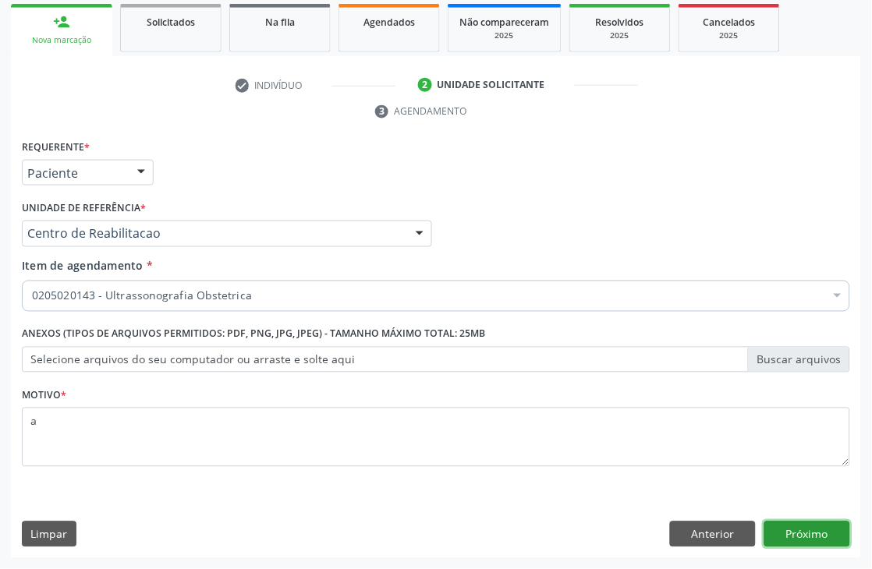
click at [811, 533] on button "Próximo" at bounding box center [807, 535] width 86 height 27
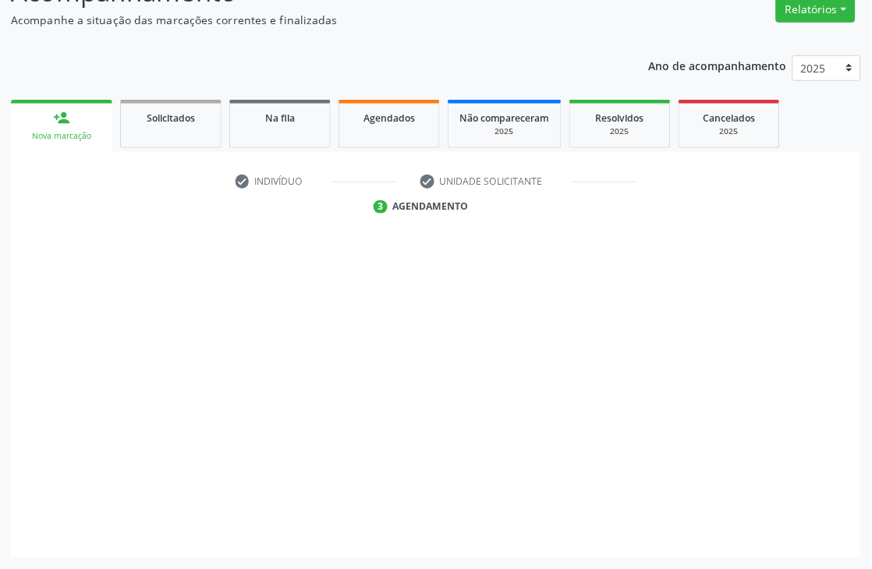
scroll to position [166, 0]
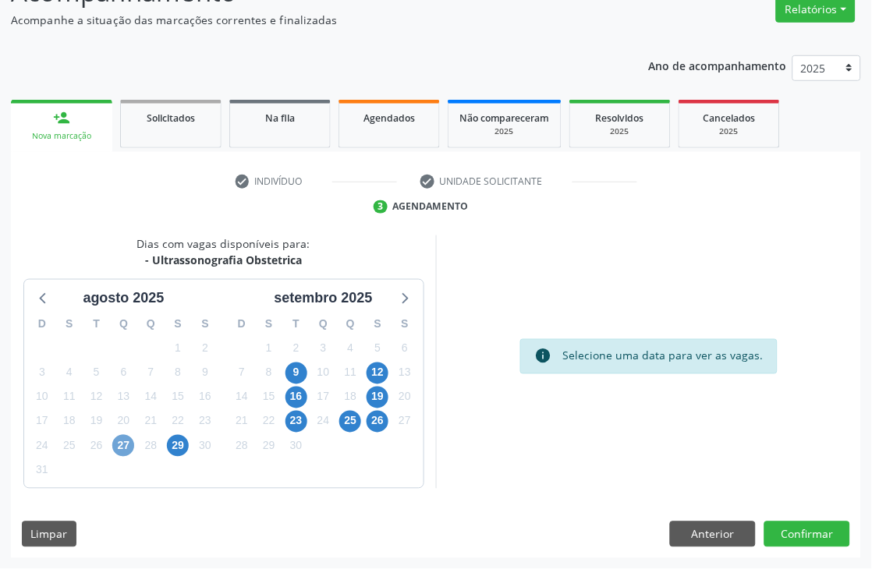
click at [128, 446] on span "27" at bounding box center [123, 446] width 22 height 22
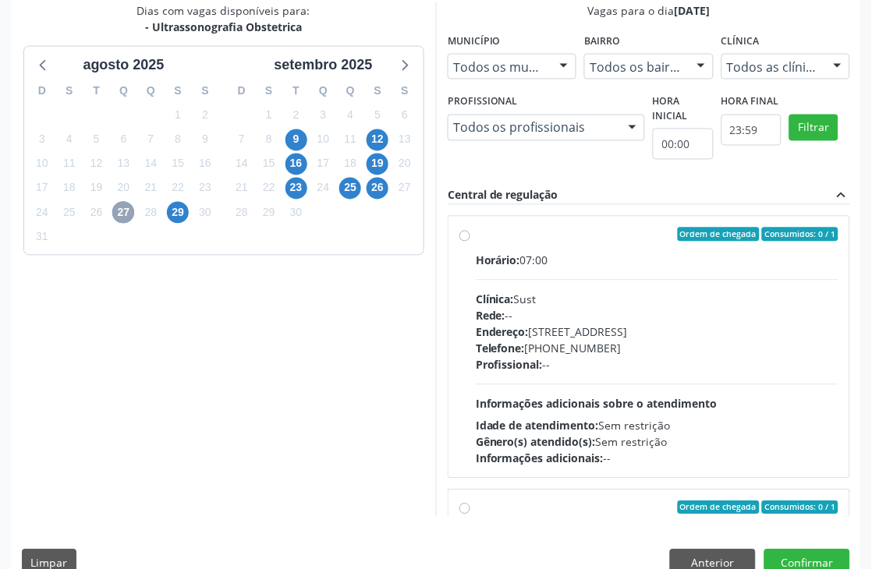
scroll to position [427, 0]
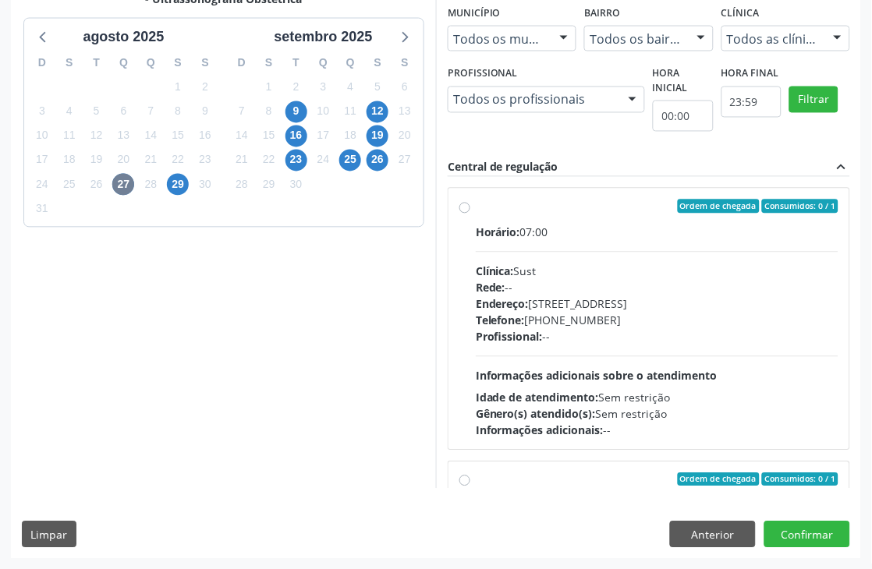
click at [540, 335] on span "Profissional:" at bounding box center [509, 337] width 67 height 15
click at [470, 214] on input "Ordem de chegada Consumidos: 0 / 1 Horário: 07:00 Clínica: Sust Rede: -- Endere…" at bounding box center [464, 207] width 11 height 14
radio input "true"
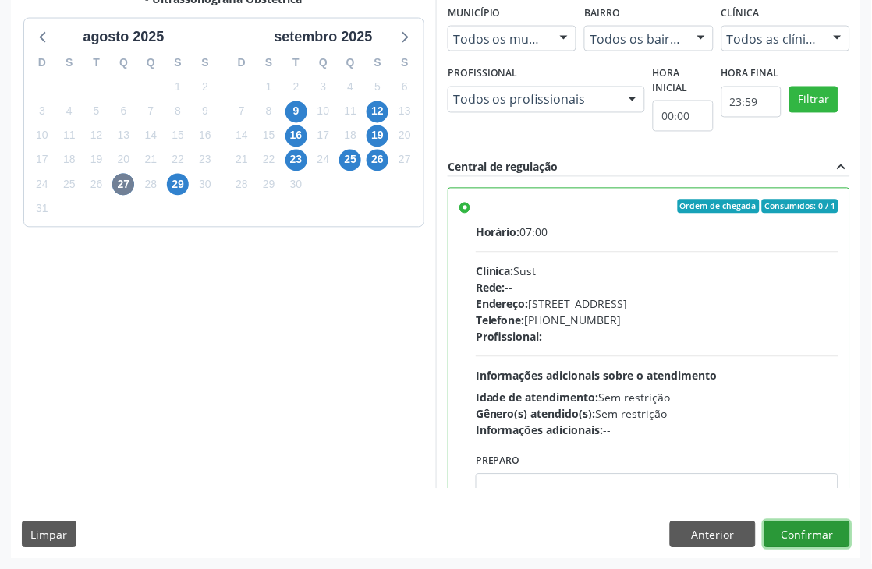
click at [806, 537] on button "Confirmar" at bounding box center [807, 535] width 86 height 27
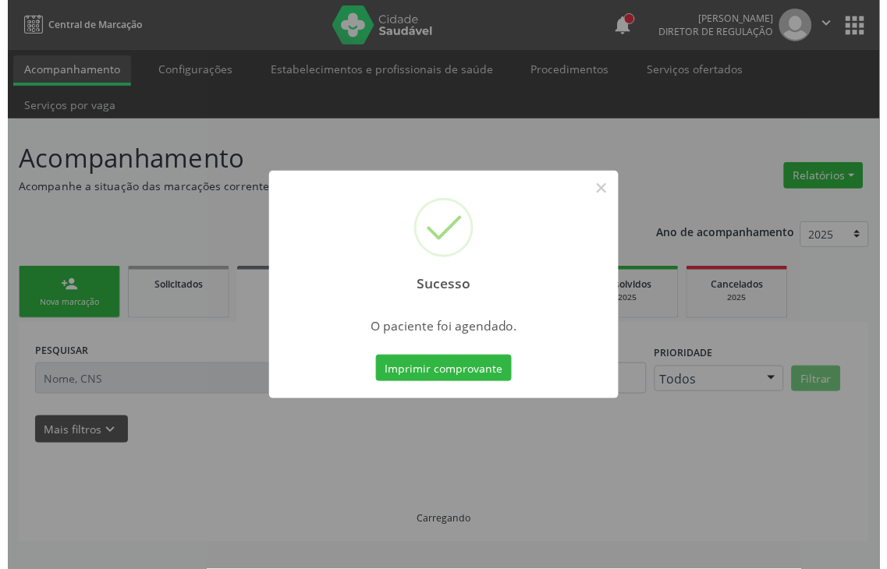
scroll to position [0, 0]
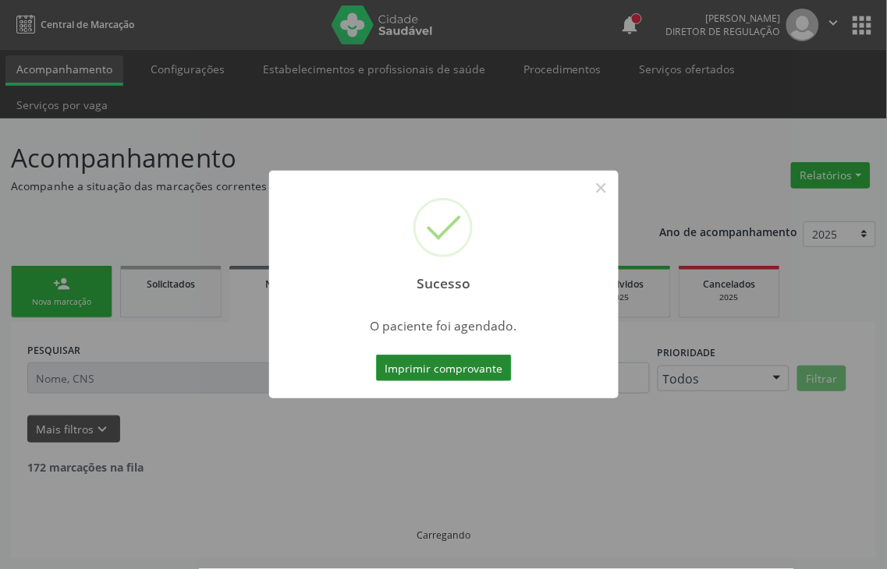
click at [456, 369] on button "Imprimir comprovante" at bounding box center [444, 368] width 136 height 27
